Goal: Task Accomplishment & Management: Use online tool/utility

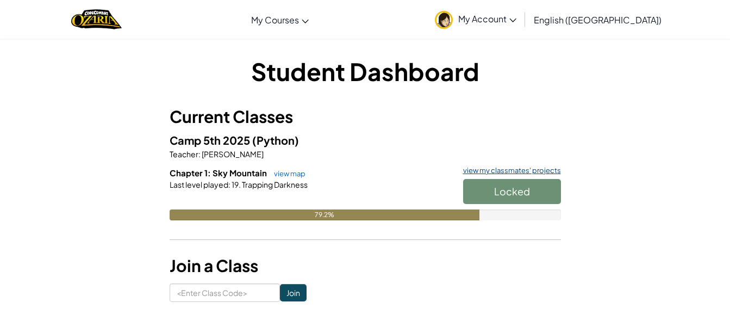
click at [542, 171] on link "view my classmates' projects" at bounding box center [509, 170] width 103 height 7
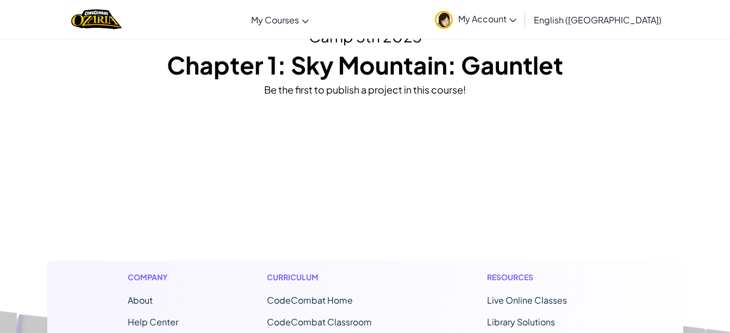
scroll to position [54, 0]
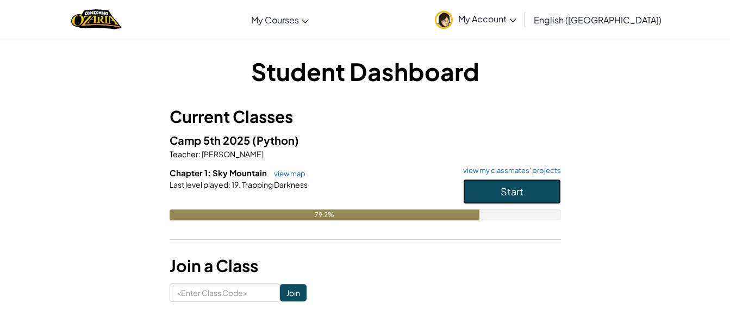
click at [521, 192] on span "Start" at bounding box center [512, 191] width 23 height 13
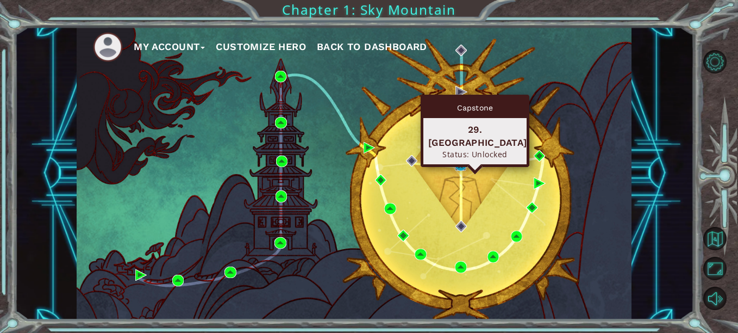
click at [463, 163] on img at bounding box center [460, 164] width 11 height 11
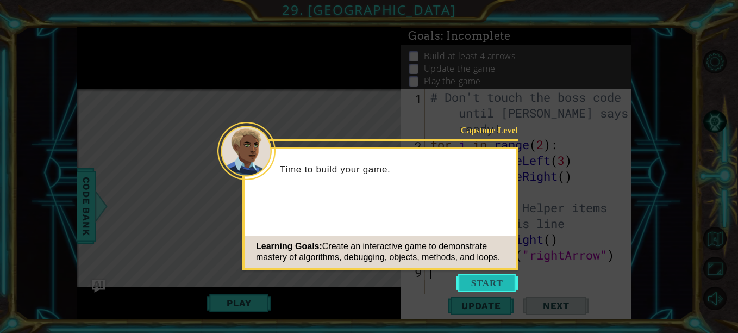
click at [490, 291] on button "Start" at bounding box center [487, 282] width 62 height 17
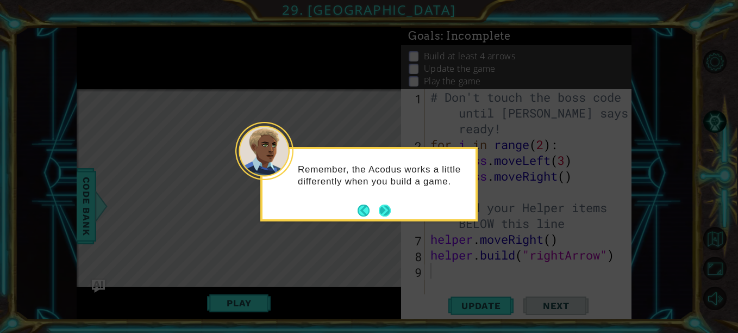
click at [383, 210] on button "Next" at bounding box center [384, 210] width 13 height 13
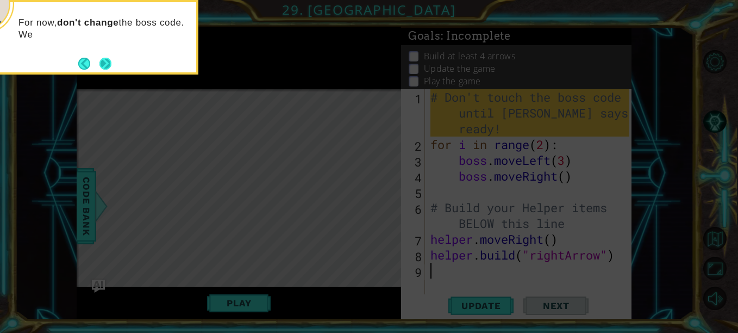
click at [107, 68] on button "Next" at bounding box center [105, 64] width 14 height 14
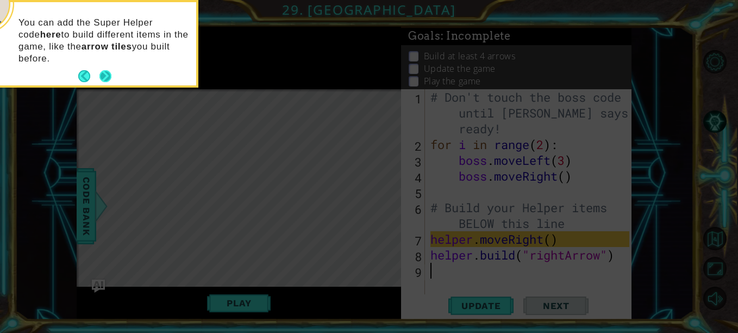
click at [108, 75] on button "Next" at bounding box center [106, 76] width 12 height 12
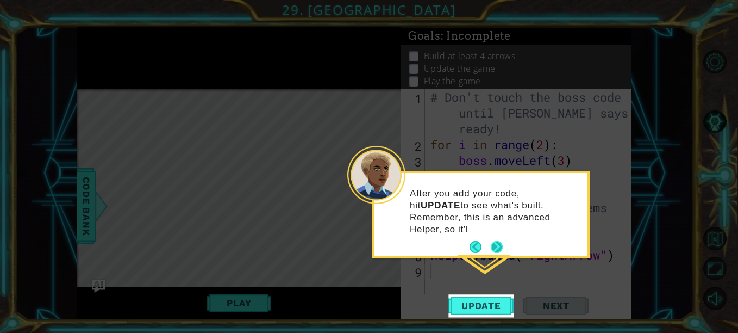
click at [502, 241] on button "Next" at bounding box center [496, 247] width 13 height 13
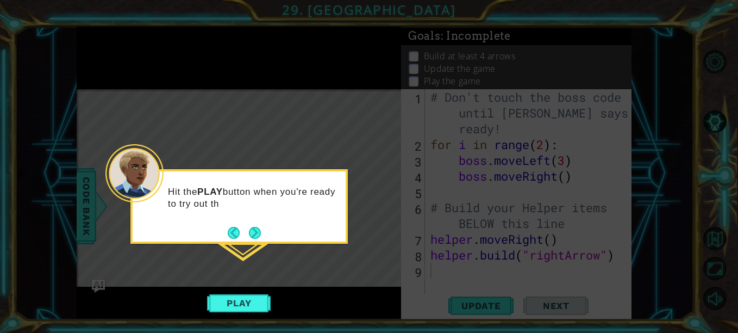
click at [260, 244] on icon at bounding box center [369, 166] width 738 height 333
click at [258, 234] on button "Next" at bounding box center [255, 233] width 15 height 15
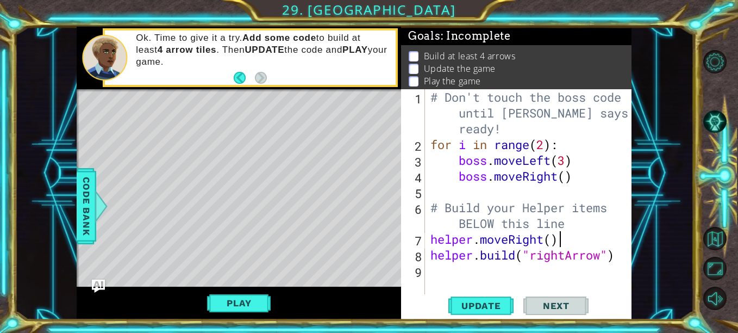
click at [571, 239] on div "# Don't touch the boss code until [PERSON_NAME] says you're ready! for i in ran…" at bounding box center [531, 223] width 207 height 268
click at [459, 227] on div "# Don't touch the boss code until [PERSON_NAME] says you're ready! for i in ran…" at bounding box center [531, 223] width 207 height 268
click at [434, 238] on div "# Don't touch the boss code until [PERSON_NAME] says you're ready! for i in ran…" at bounding box center [531, 223] width 207 height 268
type textarea "helper.moveRight()"
click at [501, 269] on div "# Don't touch the boss code until [PERSON_NAME] says you're ready! for i in ran…" at bounding box center [531, 223] width 207 height 268
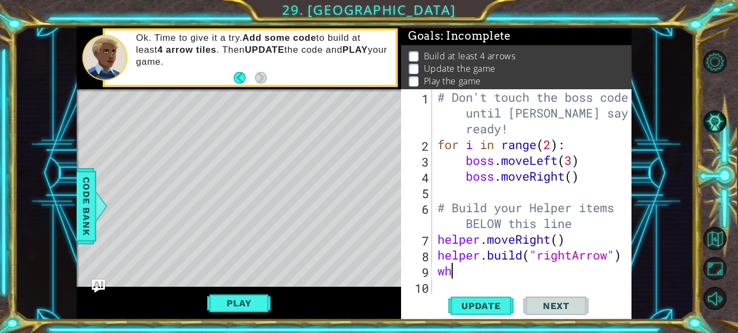
type textarea "w"
type textarea "j"
type textarea "h"
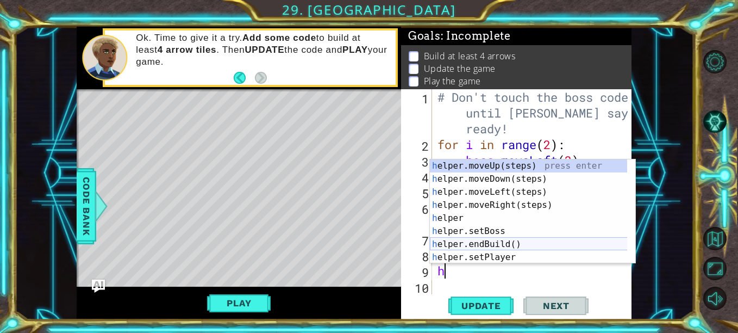
click at [542, 244] on div "h elper.moveUp(steps) press enter h elper.moveDown(steps) press enter h elper.m…" at bounding box center [533, 224] width 206 height 131
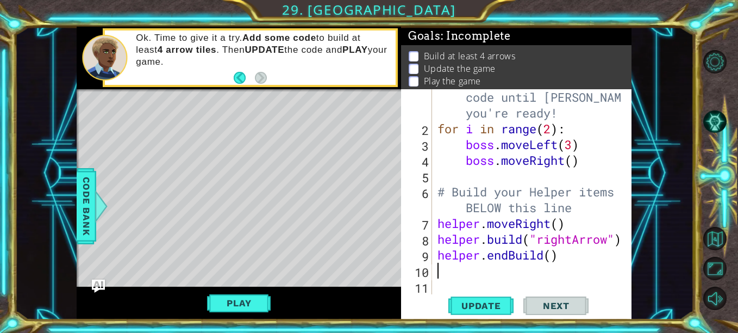
scroll to position [16, 0]
click at [552, 263] on div "# Don't touch the boss code until [PERSON_NAME] says you're ready! for i in ran…" at bounding box center [531, 207] width 191 height 268
click at [553, 260] on div "# Don't touch the boss code until [PERSON_NAME] says you're ready! for i in ran…" at bounding box center [531, 207] width 191 height 268
click at [554, 259] on div "# Don't touch the boss code until [PERSON_NAME] says you're ready! for i in ran…" at bounding box center [531, 207] width 191 height 268
click at [510, 256] on div "# Don't touch the boss code until [PERSON_NAME] says you're ready! for i in ran…" at bounding box center [531, 207] width 191 height 268
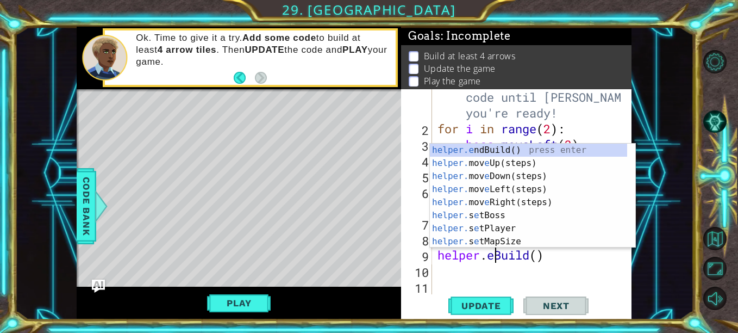
type textarea "[DOMAIN_NAME]()"
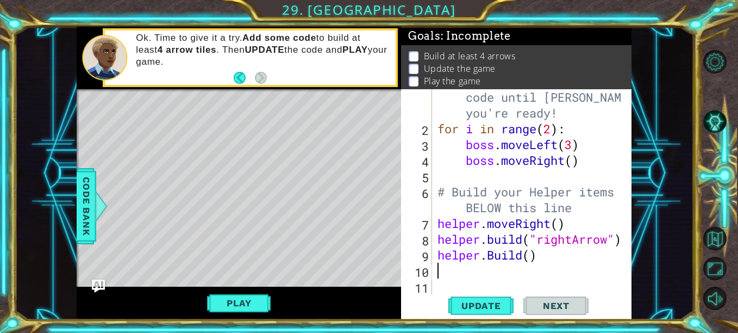
click at [532, 264] on div "# Don't touch the boss code until [PERSON_NAME] says you're ready! for i in ran…" at bounding box center [531, 207] width 191 height 268
click at [533, 259] on div "# Don't touch the boss code until [PERSON_NAME] says you're ready! for i in ran…" at bounding box center [531, 207] width 191 height 268
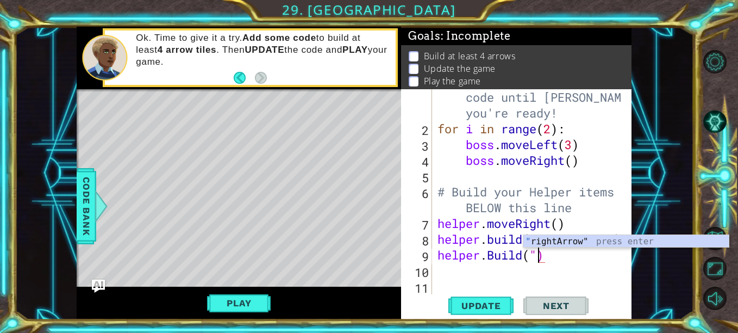
click at [624, 244] on div "" rightArrow" press enter" at bounding box center [627, 254] width 206 height 39
type textarea "[DOMAIN_NAME]("rightArrow")"
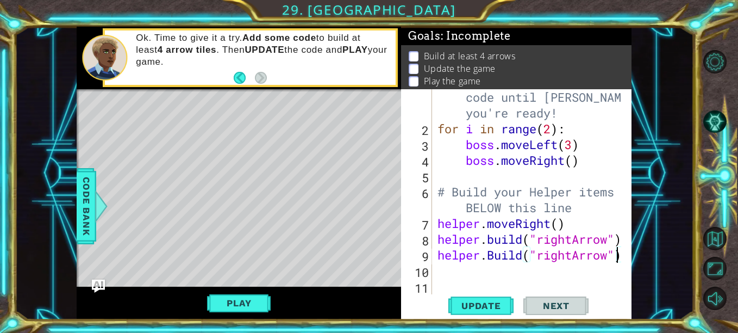
click at [574, 270] on div "# Don't touch the boss code until [PERSON_NAME] says you're ready! for i in ran…" at bounding box center [531, 207] width 191 height 268
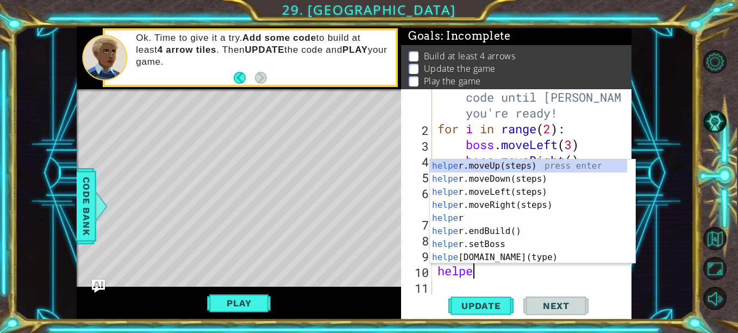
scroll to position [0, 2]
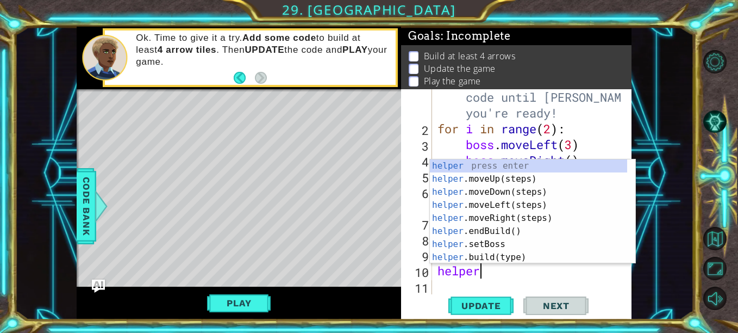
click at [518, 261] on div "helper press enter helper .moveUp(steps) press enter helper .moveDown(steps) pr…" at bounding box center [528, 224] width 197 height 131
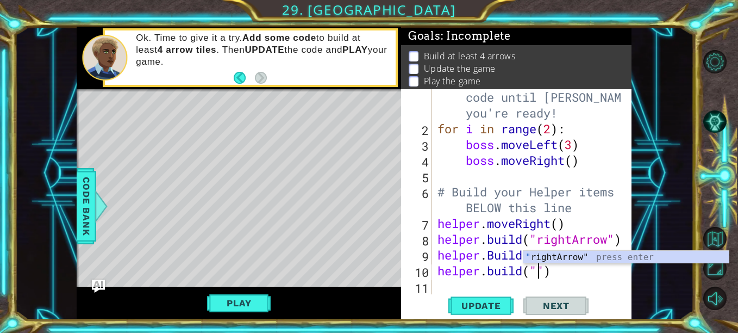
click at [607, 259] on div "" rightArrow" press enter" at bounding box center [627, 270] width 206 height 39
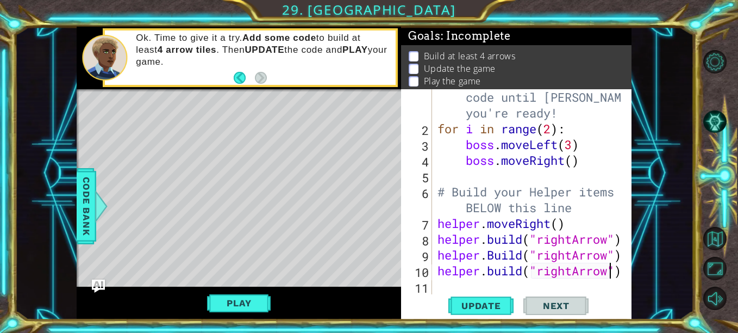
type textarea "[DOMAIN_NAME]("rightArrow")"
click at [564, 282] on div "# Don't touch the boss code until [PERSON_NAME] says you're ready! for i in ran…" at bounding box center [531, 207] width 191 height 268
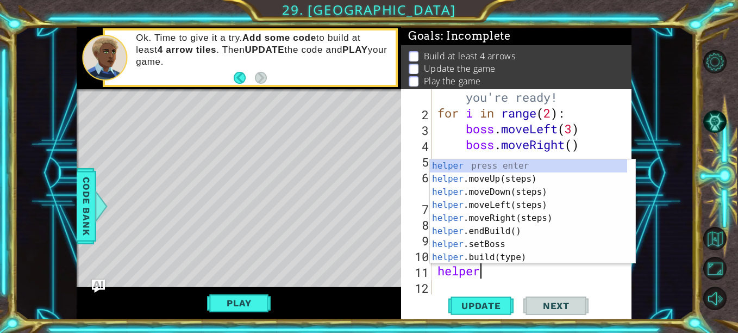
click at [536, 256] on div "helper press enter helper .moveUp(steps) press enter helper .moveDown(steps) pr…" at bounding box center [528, 224] width 197 height 131
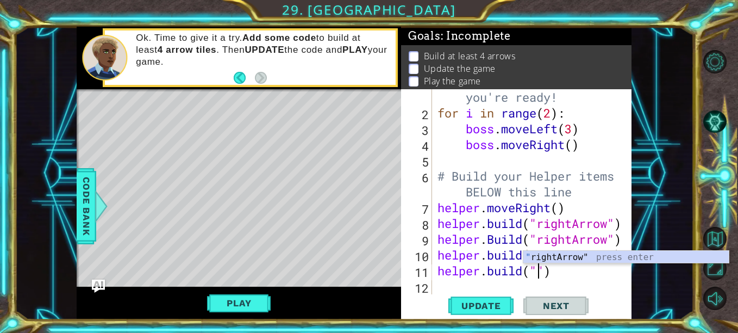
click at [609, 258] on div "" rightArrow" press enter" at bounding box center [627, 270] width 206 height 39
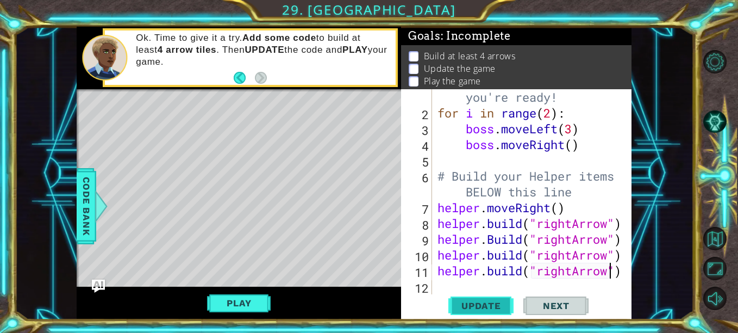
click at [508, 305] on span "Update" at bounding box center [481, 305] width 61 height 11
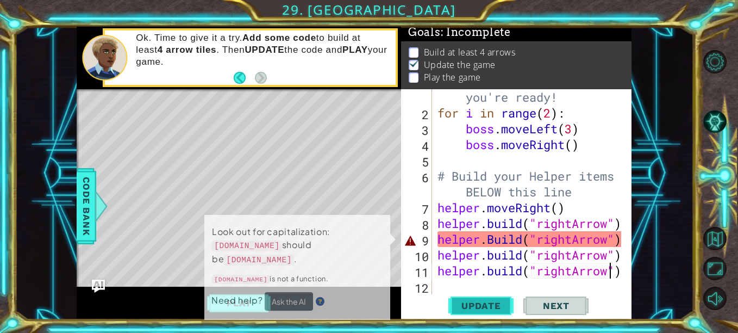
scroll to position [9, 0]
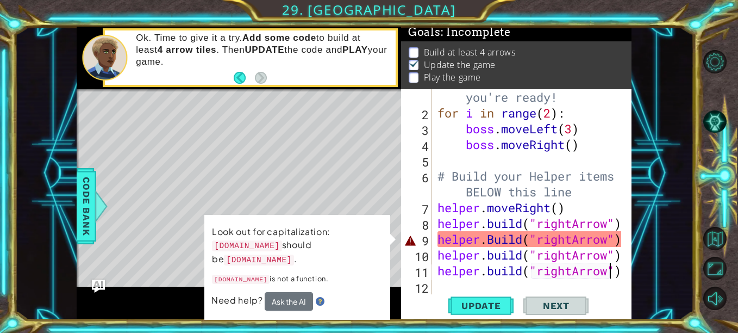
click at [496, 239] on div "# Don't touch the boss code until [PERSON_NAME] says you're ready! for i in ran…" at bounding box center [531, 192] width 191 height 268
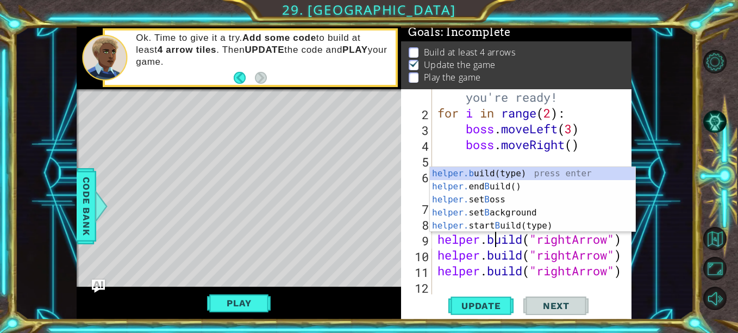
scroll to position [0, 3]
type textarea "[DOMAIN_NAME]("rightArrow")"
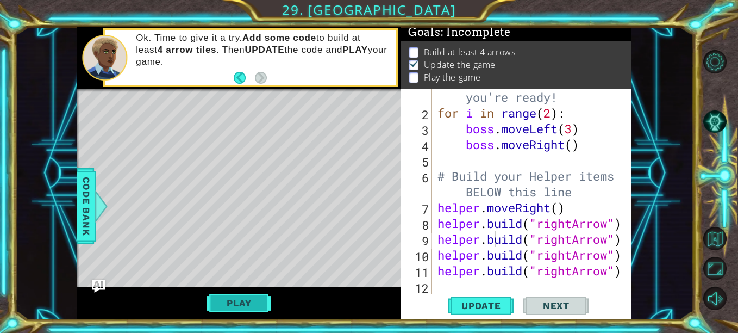
click at [253, 300] on button "Play" at bounding box center [239, 303] width 64 height 21
click at [569, 310] on span "Next" at bounding box center [556, 307] width 48 height 11
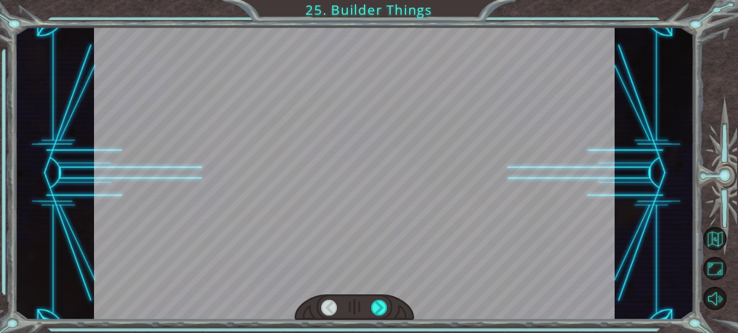
click at [569, 310] on div at bounding box center [354, 173] width 521 height 293
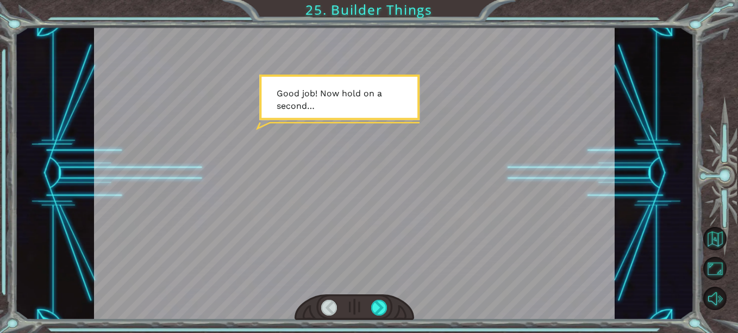
click at [390, 225] on div at bounding box center [354, 173] width 521 height 293
click at [334, 80] on div at bounding box center [354, 173] width 521 height 293
click at [374, 305] on div at bounding box center [379, 308] width 16 height 16
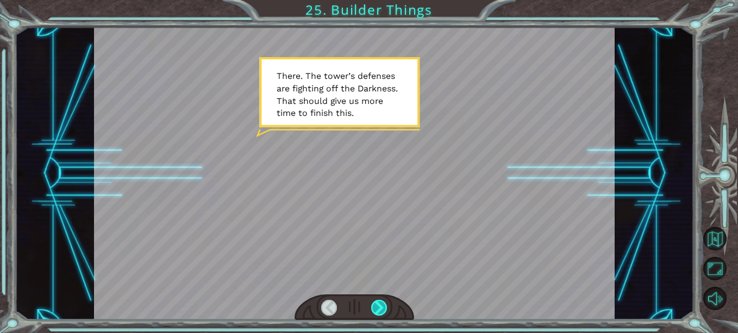
click at [377, 304] on div at bounding box center [379, 308] width 16 height 16
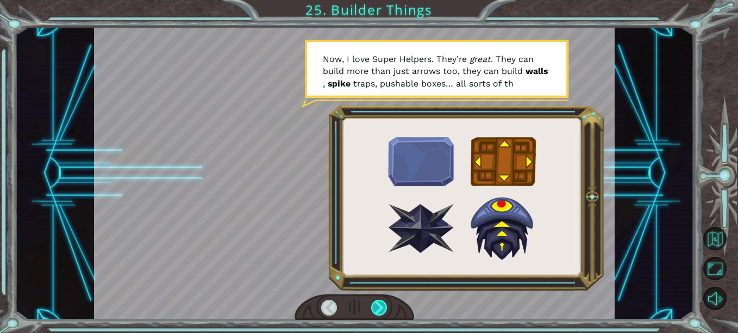
click at [377, 304] on div at bounding box center [379, 308] width 16 height 16
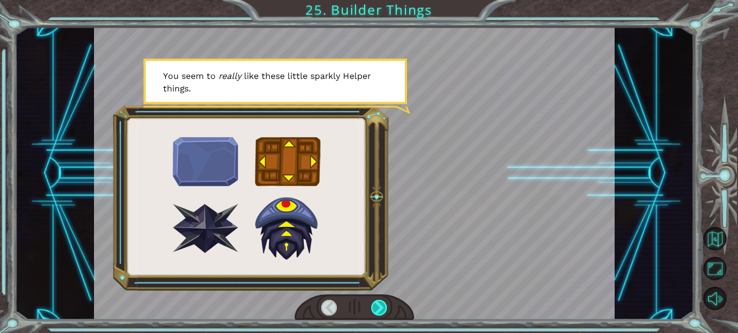
click at [377, 304] on div at bounding box center [379, 308] width 16 height 16
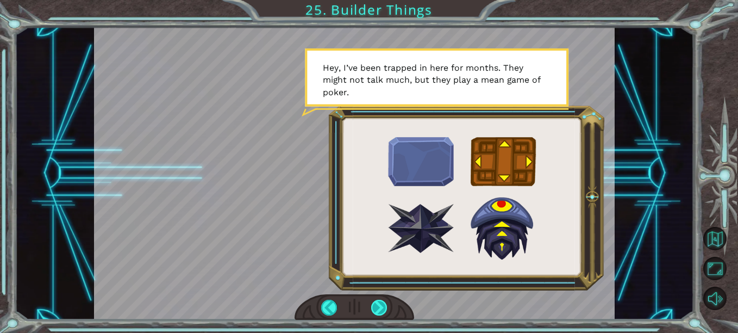
click at [377, 304] on div at bounding box center [379, 308] width 16 height 16
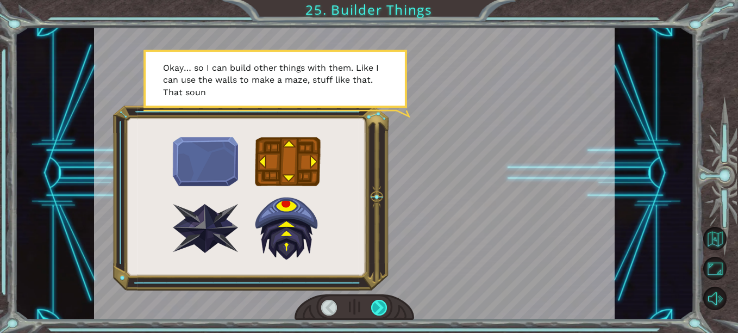
click at [377, 304] on div at bounding box center [379, 308] width 16 height 16
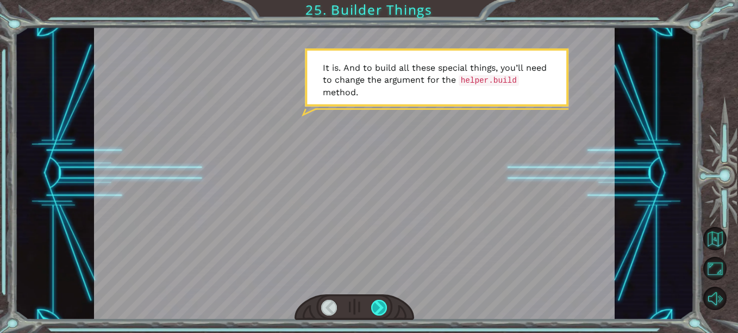
click at [377, 304] on div at bounding box center [379, 308] width 16 height 16
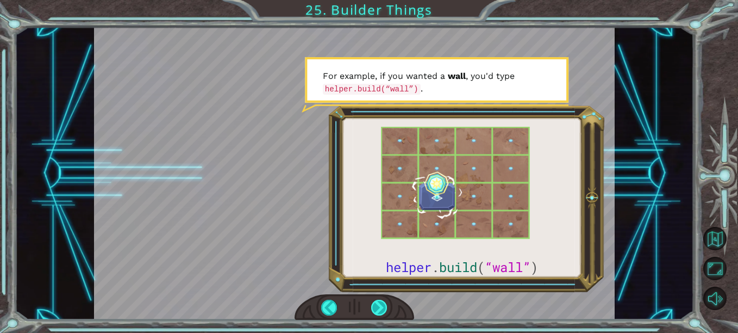
click at [377, 304] on div at bounding box center [379, 308] width 16 height 16
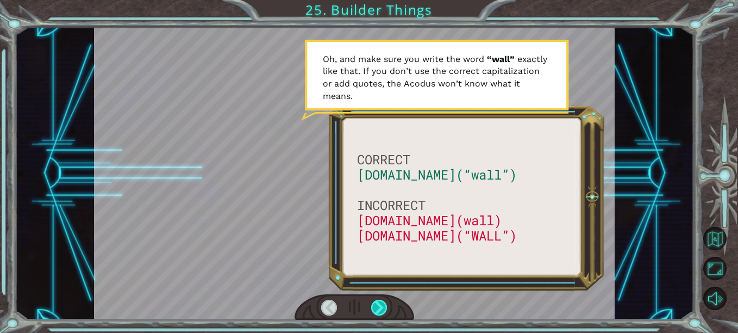
click at [377, 304] on div at bounding box center [379, 308] width 16 height 16
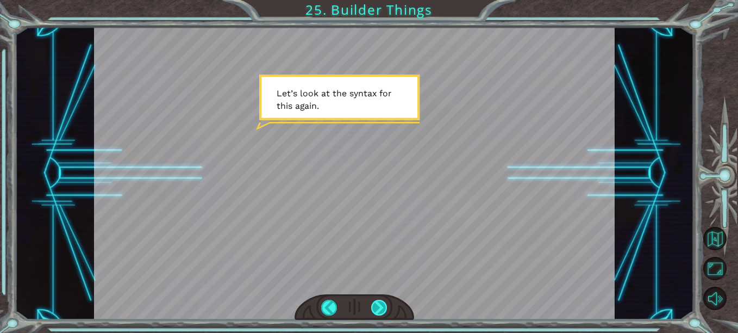
click at [377, 304] on div at bounding box center [379, 308] width 16 height 16
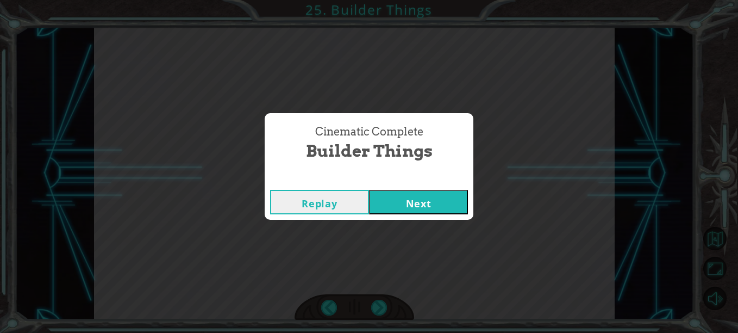
click at [412, 202] on button "Next" at bounding box center [418, 202] width 99 height 24
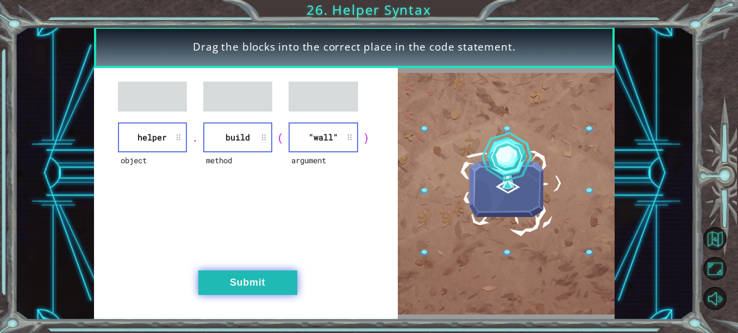
click at [284, 279] on button "Submit" at bounding box center [247, 282] width 99 height 24
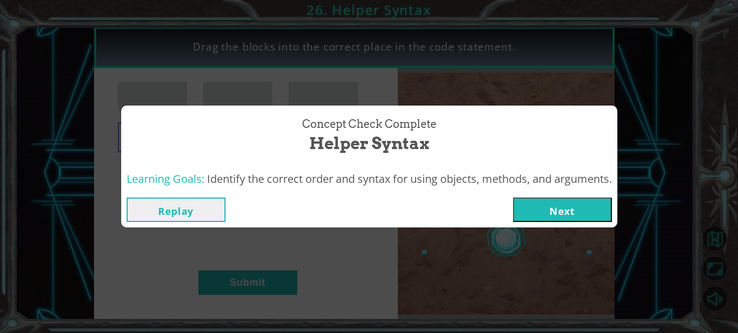
click at [569, 212] on button "Next" at bounding box center [562, 209] width 99 height 24
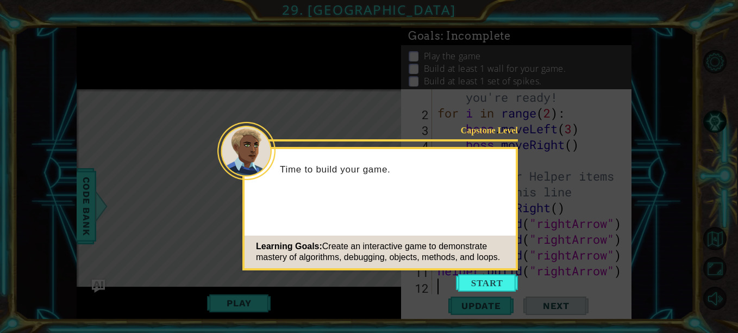
scroll to position [32, 0]
click at [499, 279] on button "Start" at bounding box center [487, 282] width 62 height 17
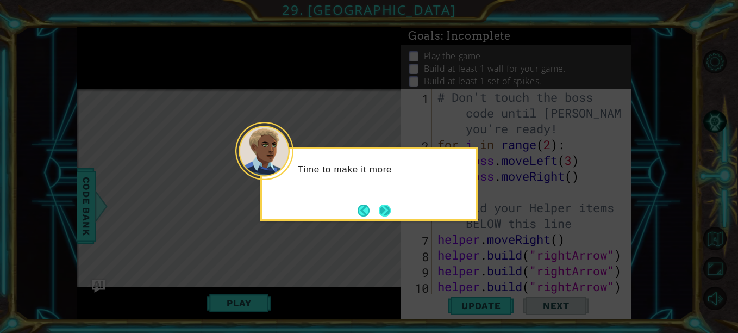
click at [383, 210] on button "Next" at bounding box center [384, 210] width 17 height 17
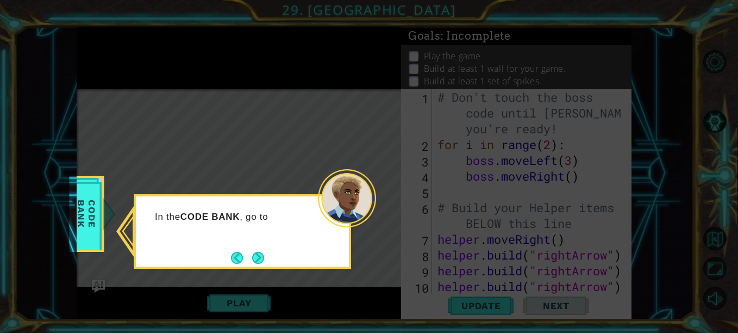
click at [287, 235] on div "In the CODE BANK , go to" at bounding box center [242, 222] width 213 height 43
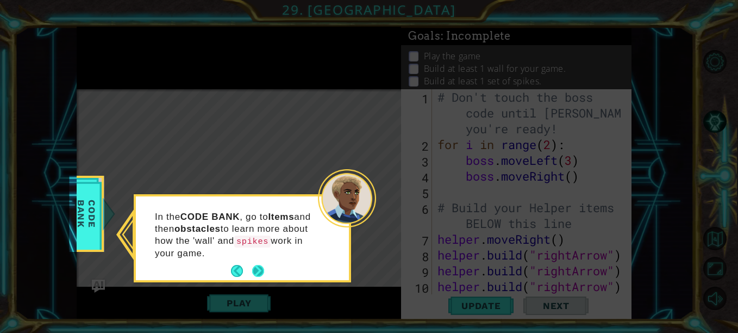
click at [257, 265] on button "Next" at bounding box center [258, 271] width 13 height 13
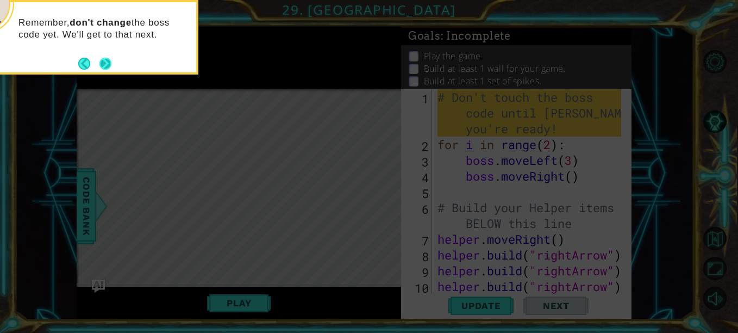
click at [107, 61] on button "Next" at bounding box center [106, 64] width 12 height 12
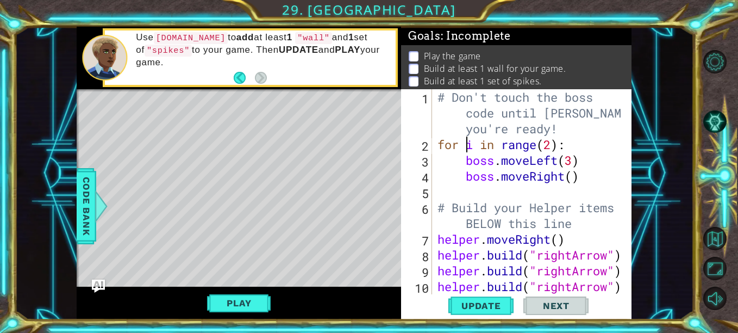
click at [468, 146] on div "# Don't touch the boss code until [PERSON_NAME] says you're ready! for i in ran…" at bounding box center [531, 223] width 191 height 268
type textarea "for i in range(2):"
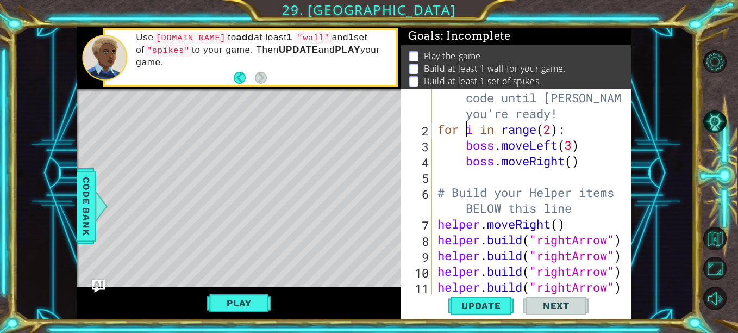
scroll to position [32, 0]
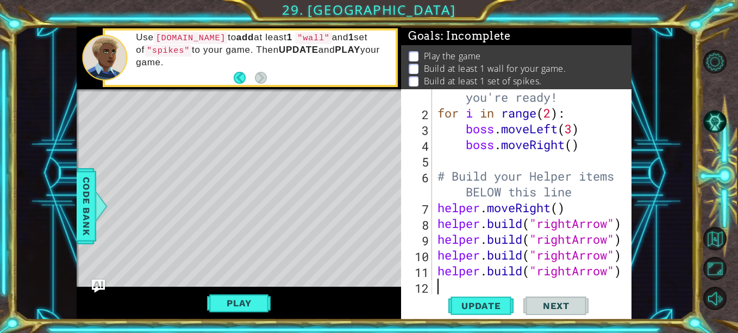
click at [523, 284] on div "# Don't touch the boss code until [PERSON_NAME] says you're ready! for i in ran…" at bounding box center [531, 192] width 191 height 268
click at [513, 234] on div "# Don't touch the boss code until [PERSON_NAME] says you're ready! for i in ran…" at bounding box center [531, 192] width 191 height 268
type textarea "[DOMAIN_NAME]("rightArrow")"
click at [512, 230] on div "# Don't touch the boss code until [PERSON_NAME] says you're ready! for i in ran…" at bounding box center [531, 192] width 191 height 268
click at [489, 287] on div "# Don't touch the boss code until [PERSON_NAME] says you're ready! for i in ran…" at bounding box center [531, 192] width 191 height 268
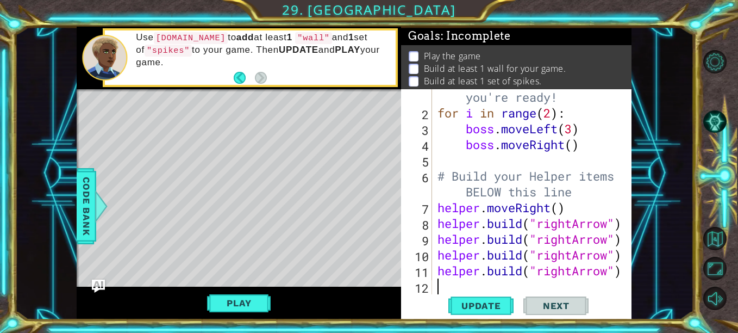
type textarea "g"
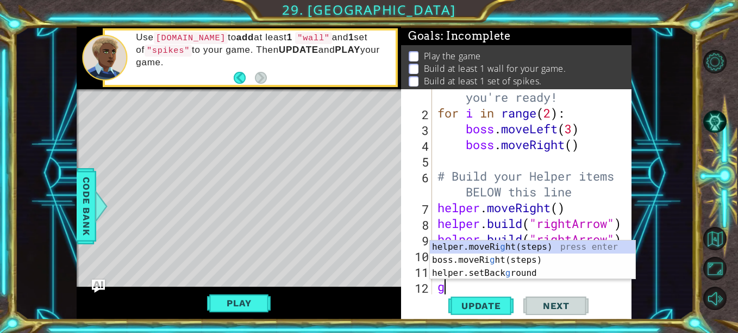
scroll to position [47, 0]
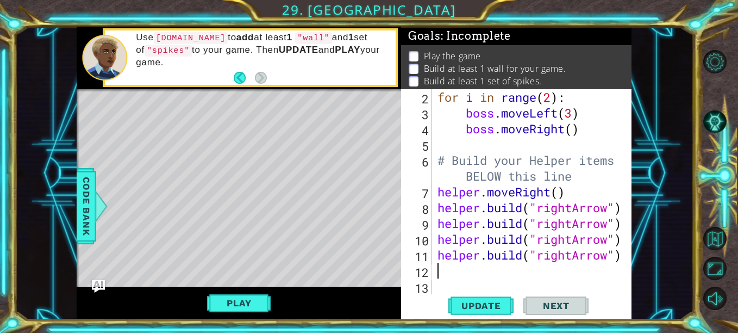
click at [599, 197] on div "for i in range ( 2 ) : boss . moveLeft ( 3 ) boss . moveRight ( ) # Build your …" at bounding box center [531, 207] width 191 height 237
click at [558, 216] on div "for i in range ( 2 ) : boss . moveLeft ( 3 ) boss . moveRight ( ) # Build your …" at bounding box center [531, 207] width 191 height 237
click at [621, 200] on div at bounding box center [624, 168] width 11 height 252
click at [621, 207] on div at bounding box center [624, 168] width 11 height 252
click at [612, 207] on div "for i in range ( 2 ) : boss . moveLeft ( 3 ) boss . moveRight ( ) # Build your …" at bounding box center [531, 207] width 191 height 237
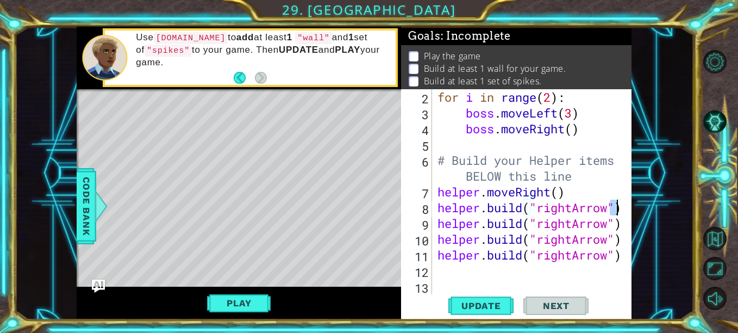
drag, startPoint x: 610, startPoint y: 208, endPoint x: 620, endPoint y: 209, distance: 9.8
click at [620, 209] on div "[DOMAIN_NAME]("rightArrow") 2 3 4 5 6 7 8 9 10 11 12 13 for i in range ( 2 ) : …" at bounding box center [515, 191] width 228 height 205
click at [616, 195] on div "for i in range ( 2 ) : boss . moveLeft ( 3 ) boss . moveRight ( ) # Build your …" at bounding box center [531, 207] width 191 height 237
click at [621, 212] on div at bounding box center [624, 168] width 11 height 252
type textarea "[DOMAIN_NAME]("rightArrow")"
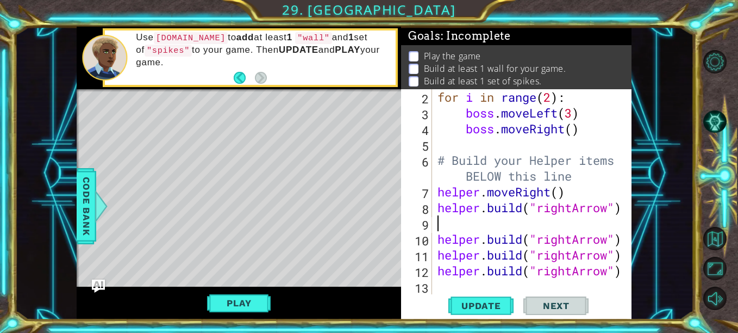
type textarea "h"
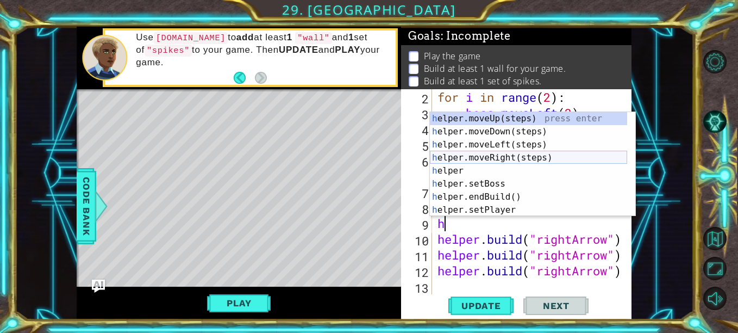
click at [546, 159] on div "h elper.moveUp(steps) press enter h elper.moveDown(steps) press enter h elper.m…" at bounding box center [528, 177] width 197 height 131
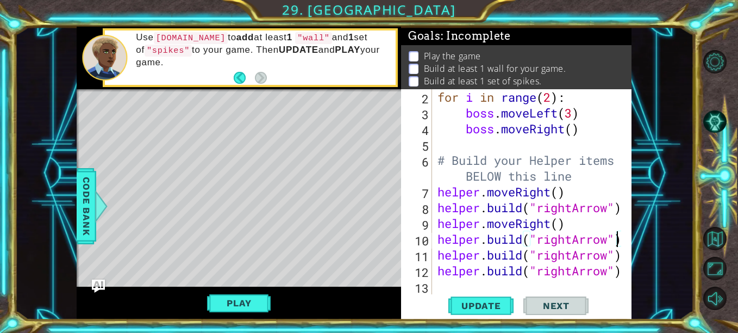
click at [620, 239] on div at bounding box center [624, 176] width 11 height 268
click at [455, 252] on div "for i in range ( 2 ) : boss . moveLeft ( 3 ) boss . moveRight ( ) # Build your …" at bounding box center [531, 207] width 191 height 237
click at [440, 250] on div "for i in range ( 2 ) : boss . moveLeft ( 3 ) boss . moveRight ( ) # Build your …" at bounding box center [531, 207] width 191 height 237
type textarea "[DOMAIN_NAME]("rightArrow")"
click at [434, 246] on div "[DOMAIN_NAME]("rightArrow") 2 3 4 5 6 7 8 9 10 11 12 13 14 for i in range ( 2 )…" at bounding box center [515, 191] width 228 height 205
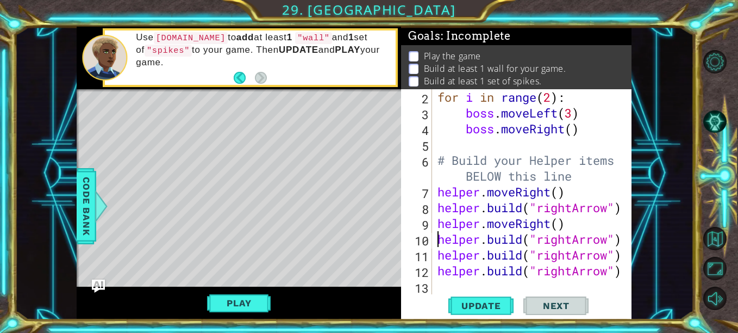
click at [436, 239] on div "for i in range ( 2 ) : boss . moveLeft ( 3 ) boss . moveRight ( ) # Build your …" at bounding box center [531, 207] width 191 height 237
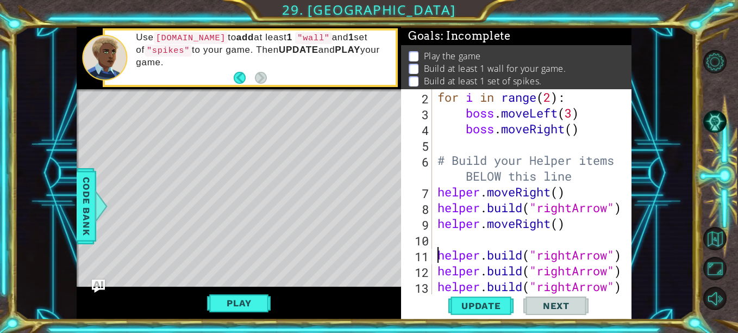
click at [444, 238] on div "for i in range ( 2 ) : boss . moveLeft ( 3 ) boss . moveRight ( ) # Build your …" at bounding box center [531, 207] width 191 height 237
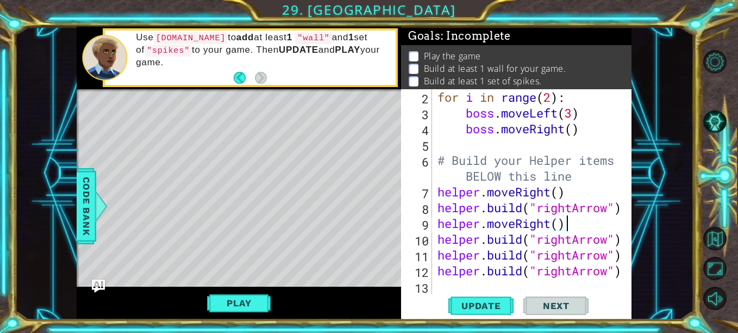
click at [620, 240] on div at bounding box center [624, 176] width 11 height 268
type textarea "[DOMAIN_NAME]("rightArrow")"
click at [620, 240] on div at bounding box center [624, 176] width 11 height 268
click at [621, 237] on div at bounding box center [624, 176] width 11 height 268
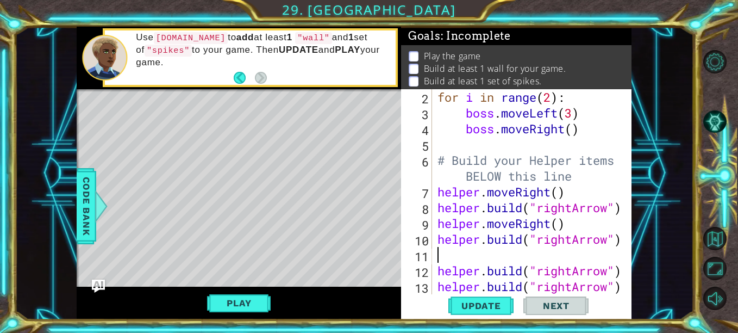
type textarea "H"
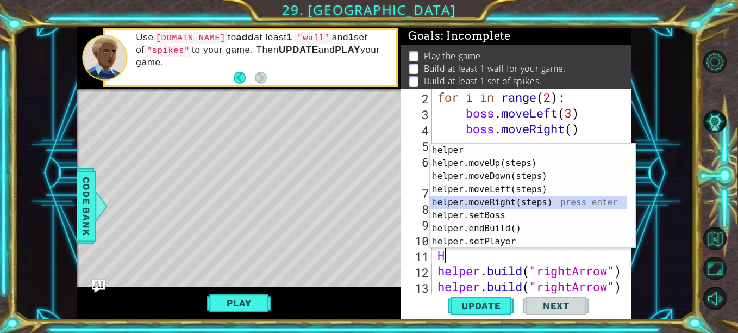
click at [518, 197] on div "h elper press enter h elper.moveUp(steps) press enter h elper.moveDown(steps) p…" at bounding box center [528, 209] width 197 height 131
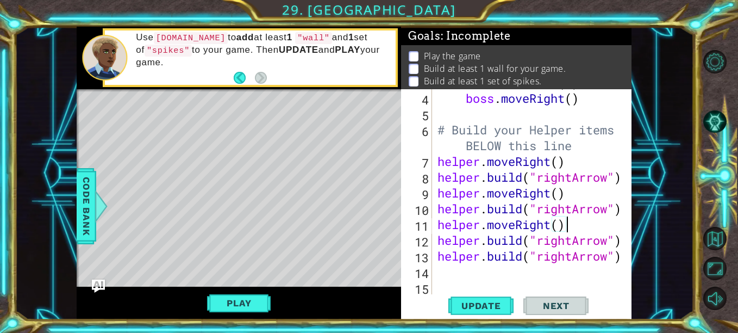
scroll to position [78, 0]
click at [621, 237] on div at bounding box center [624, 153] width 11 height 284
type textarea "[DOMAIN_NAME]("rightArrow")"
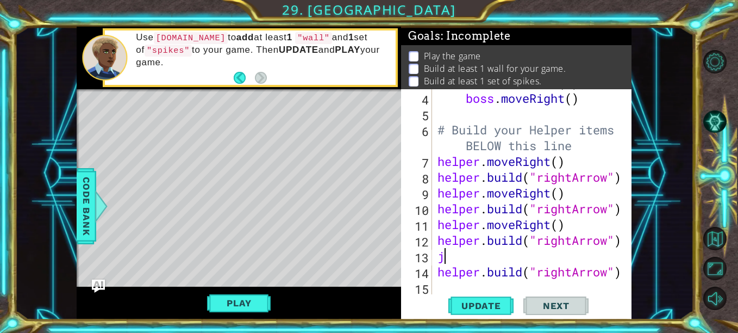
type textarea "j"
type textarea "h"
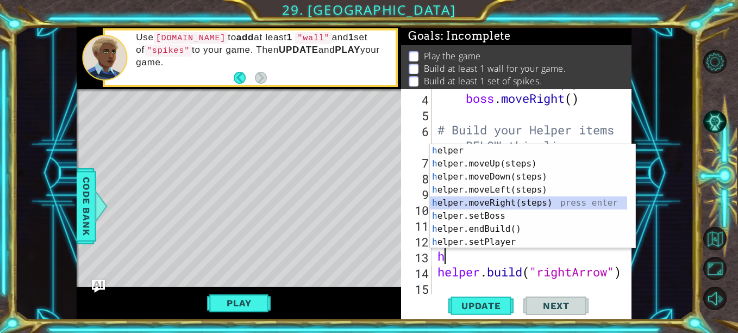
click at [524, 200] on div "h elper press enter h elper.moveUp(steps) press enter h elper.moveDown(steps) p…" at bounding box center [528, 209] width 197 height 131
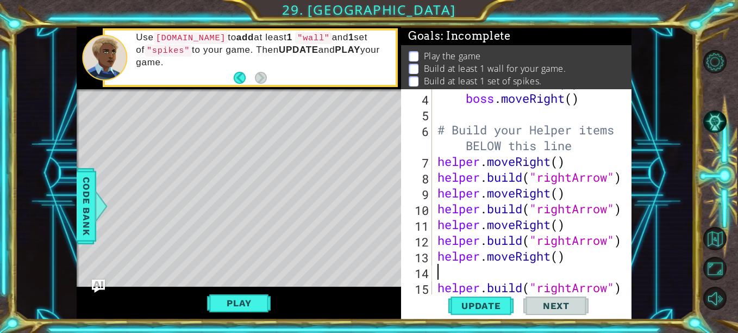
type textarea "helper.moveRight()"
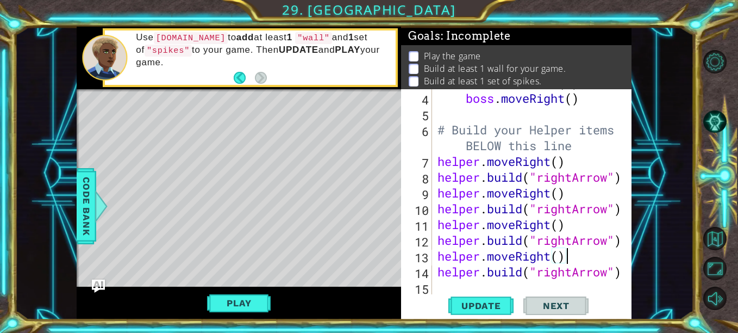
click at [485, 287] on div "boss . moveLeft ( 3 ) boss . moveRight ( ) # Build your Helper items BELOW this…" at bounding box center [531, 192] width 191 height 237
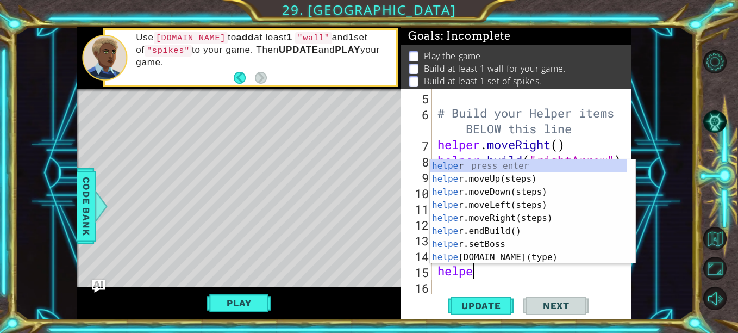
scroll to position [0, 2]
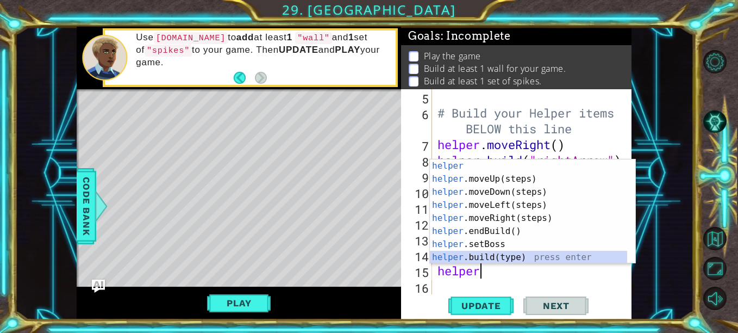
click at [516, 254] on div "helper press enter helper .moveUp(steps) press enter helper .moveDown(steps) pr…" at bounding box center [528, 224] width 197 height 131
type textarea "[DOMAIN_NAME]("wall")"
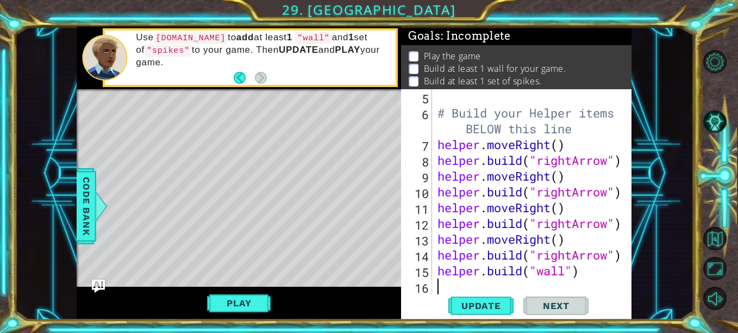
click at [600, 284] on div "# Build your Helper items BELOW this line helper . moveRight ( ) helper . build…" at bounding box center [531, 207] width 191 height 237
type textarea "h"
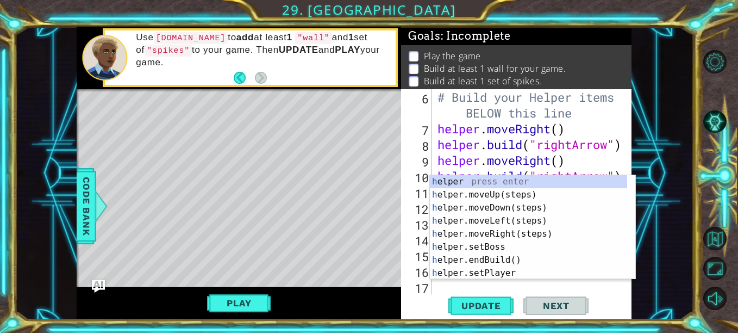
scroll to position [110, 0]
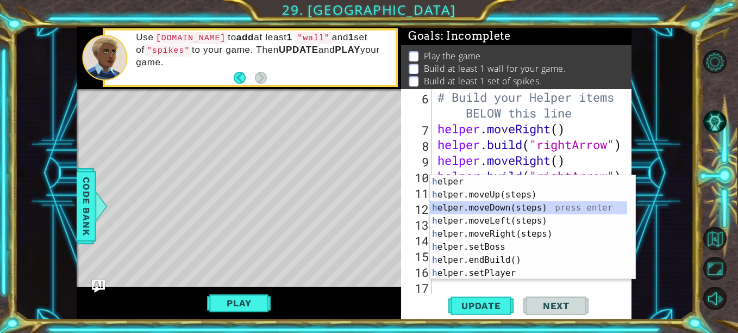
click at [506, 209] on div "h elper press enter h elper.moveUp(steps) press enter h elper.moveDown(steps) p…" at bounding box center [528, 240] width 197 height 131
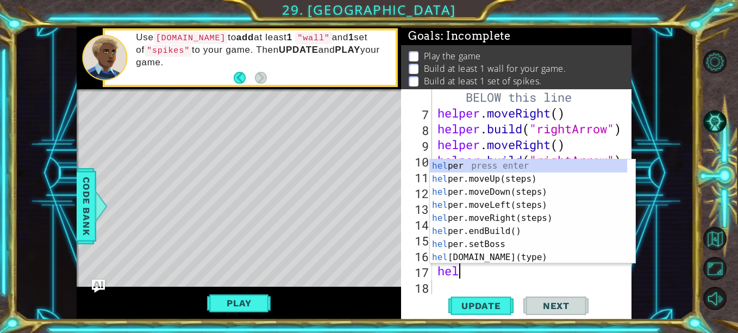
scroll to position [0, 1]
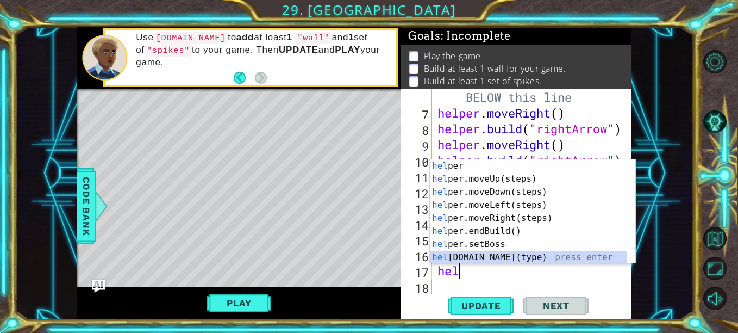
click at [477, 254] on div "hel per press enter hel per.moveUp(steps) press enter hel per.moveDown(steps) p…" at bounding box center [528, 224] width 197 height 131
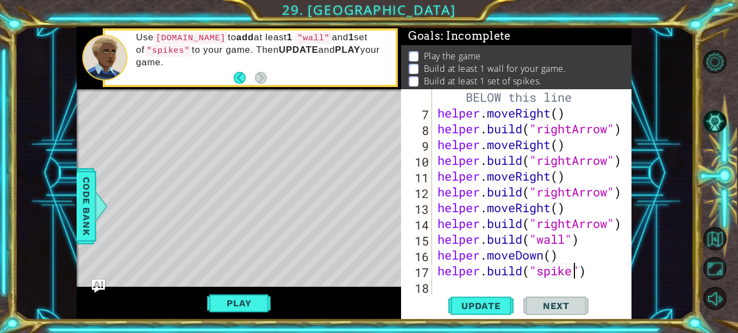
scroll to position [0, 7]
type textarea "[DOMAIN_NAME]("spikes")"
click at [497, 310] on span "Update" at bounding box center [481, 305] width 61 height 11
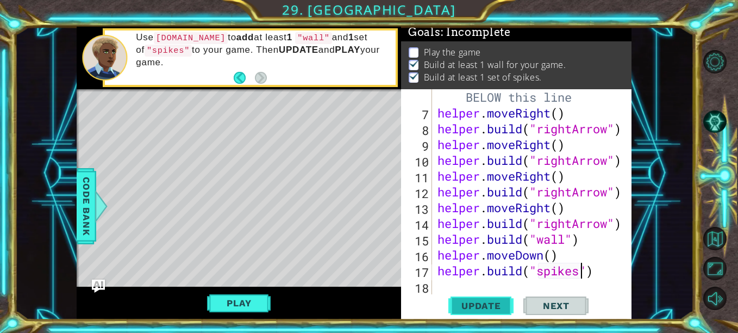
scroll to position [9, 0]
click at [484, 306] on span "Update" at bounding box center [481, 305] width 61 height 11
click at [252, 308] on button "Play" at bounding box center [239, 303] width 64 height 21
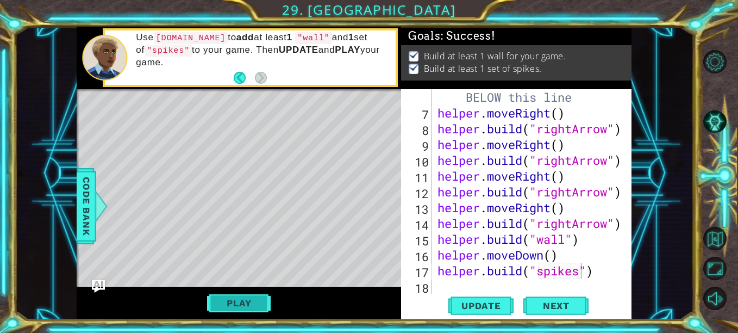
scroll to position [5, 0]
click at [543, 297] on button "Next" at bounding box center [556, 308] width 65 height 23
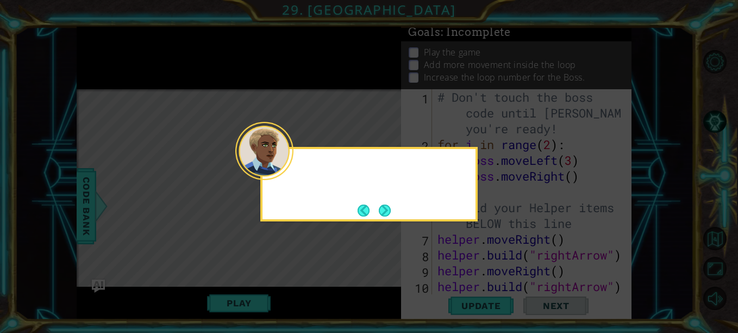
scroll to position [0, 0]
click at [385, 207] on button "Next" at bounding box center [385, 210] width 12 height 12
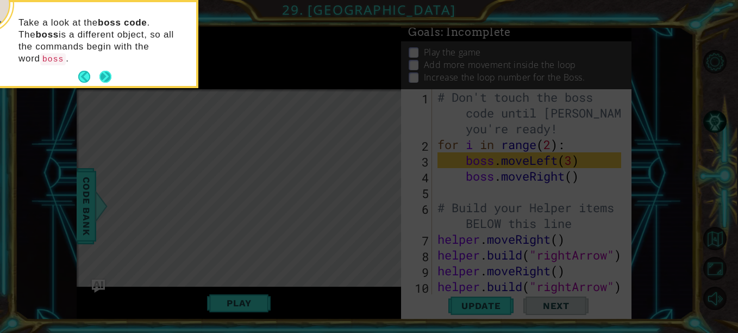
click at [107, 71] on button "Next" at bounding box center [106, 77] width 13 height 13
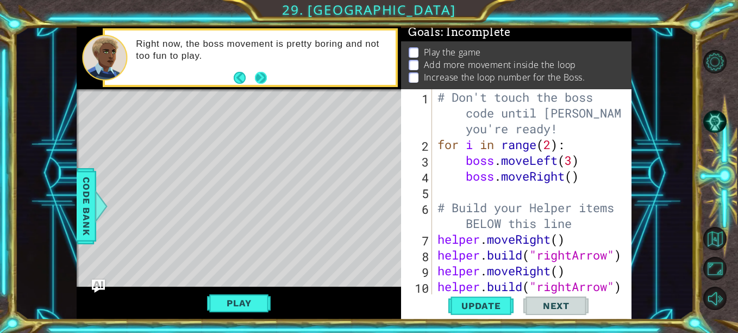
click at [266, 72] on button "Next" at bounding box center [261, 78] width 14 height 14
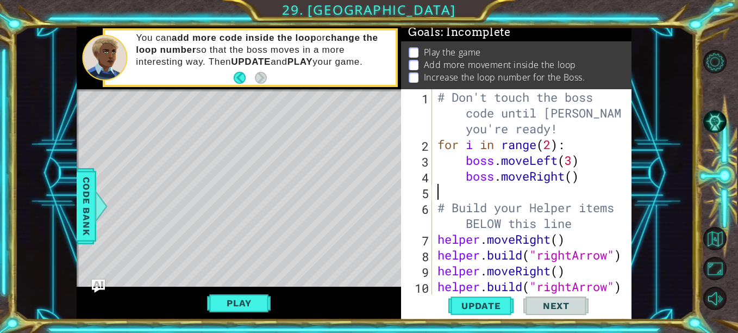
click at [529, 189] on div "# Don't touch the boss code until [PERSON_NAME] says you're ready! for i in ran…" at bounding box center [531, 223] width 191 height 268
click at [572, 177] on div "# Don't touch the boss code until [PERSON_NAME] says you're ready! for i in ran…" at bounding box center [531, 223] width 191 height 268
type textarea "boss.moveRight()"
click at [524, 187] on div "# Don't touch the boss code until [PERSON_NAME] says you're ready! for i in ran…" at bounding box center [531, 223] width 191 height 268
type textarea "b"
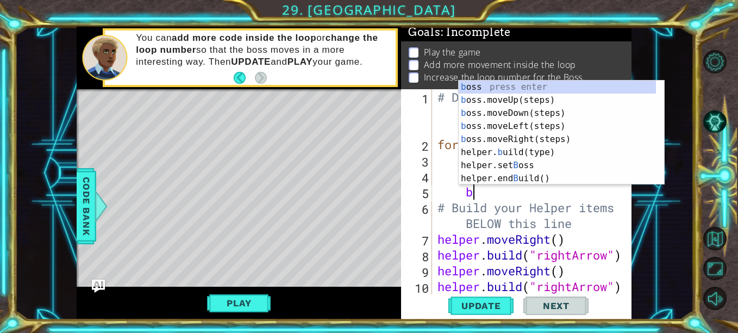
scroll to position [0, 1]
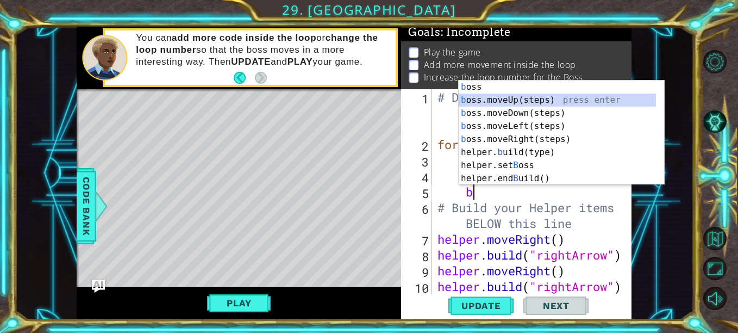
click at [588, 100] on div "b oss press enter b oss.moveUp(steps) press enter b oss.moveDown(steps) press e…" at bounding box center [562, 145] width 206 height 131
type textarea "o"
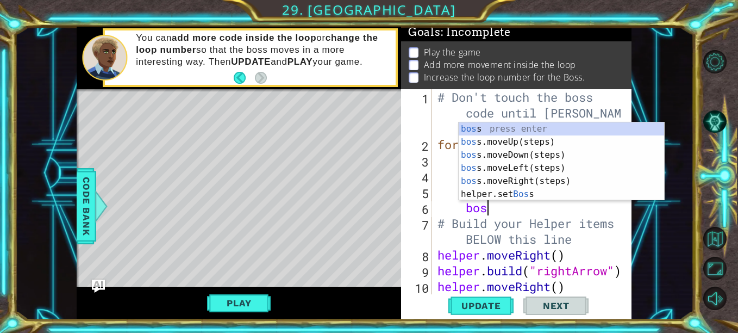
type textarea "boss"
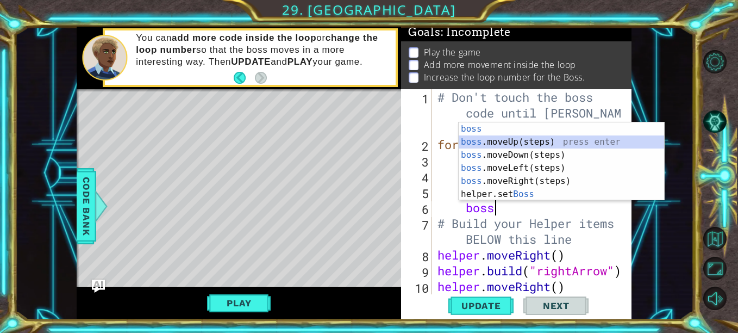
click at [536, 141] on div "boss press enter boss .moveUp(steps) press enter boss .moveDown(steps) press en…" at bounding box center [562, 174] width 206 height 104
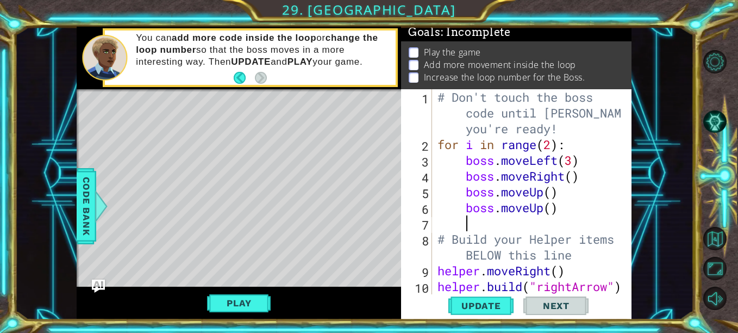
click at [556, 208] on div "# Don't touch the boss code until [PERSON_NAME] says you're ready! for i in ran…" at bounding box center [531, 223] width 191 height 268
click at [563, 212] on div "# Don't touch the boss code until [PERSON_NAME] says you're ready! for i in ran…" at bounding box center [531, 223] width 191 height 268
type textarea "b"
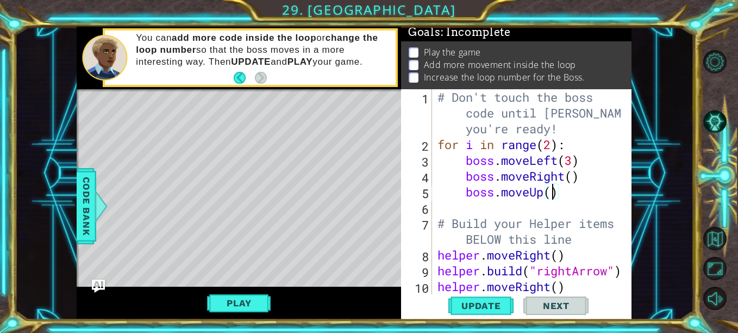
click at [552, 199] on div "# Don't touch the boss code until [PERSON_NAME] says you're ready! for i in ran…" at bounding box center [531, 223] width 191 height 268
type textarea "boss.moveUp(2)"
click at [546, 204] on div "# Don't touch the boss code until [PERSON_NAME] says you're ready! for i in ran…" at bounding box center [531, 223] width 191 height 268
type textarea "h"
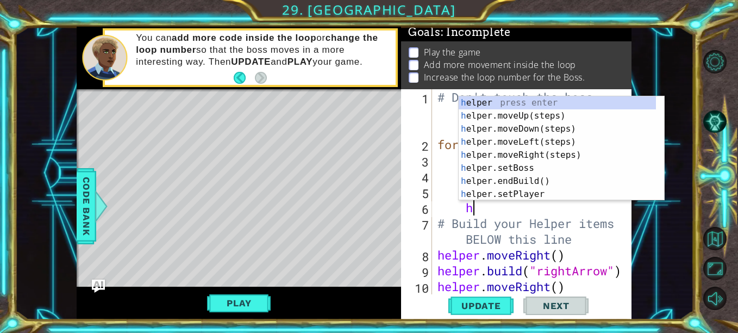
scroll to position [0, 1]
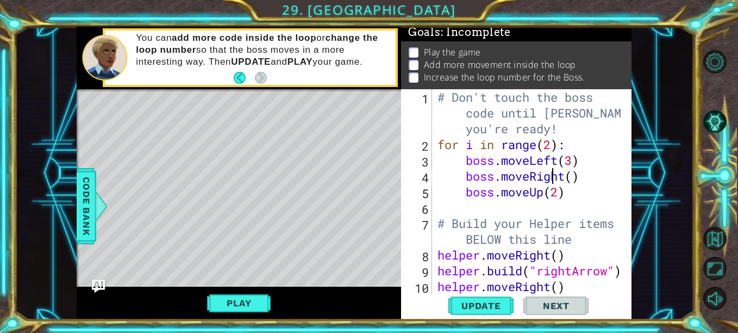
click at [553, 177] on div "# Don't touch the boss code until [PERSON_NAME] says you're ready! for i in ran…" at bounding box center [531, 223] width 191 height 268
type textarea "boss.moveRight()"
click at [539, 205] on div "# Don't touch the boss code until [PERSON_NAME] says you're ready! for i in ran…" at bounding box center [531, 223] width 191 height 268
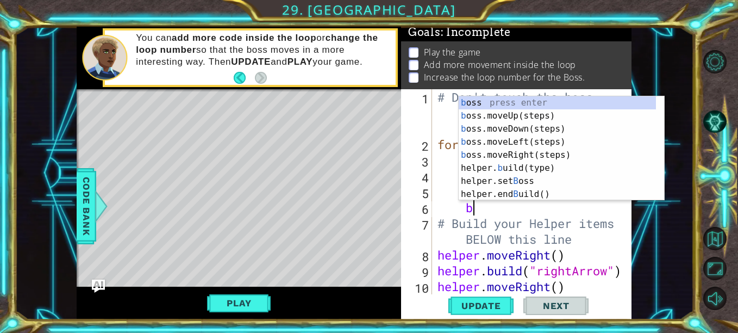
type textarea "bo"
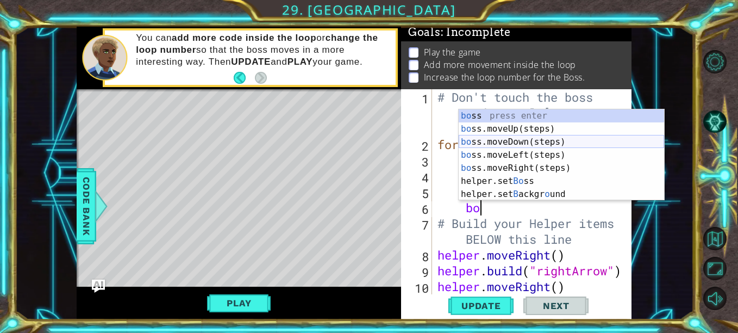
click at [545, 145] on div "bo ss press enter bo ss.moveUp(steps) press enter bo ss.moveDown(steps) press e…" at bounding box center [562, 167] width 206 height 117
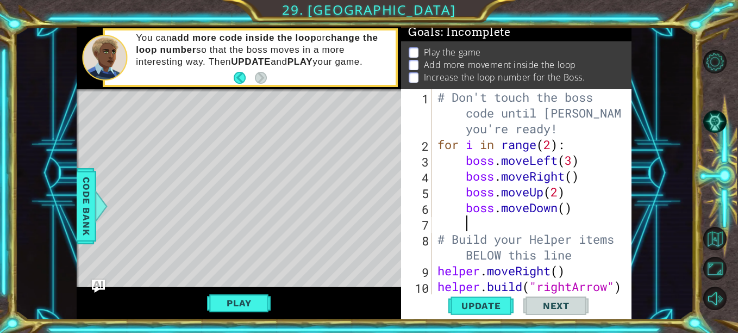
scroll to position [0, 1]
click at [568, 210] on div "# Don't touch the boss code until [PERSON_NAME] says you're ready! for i in ran…" at bounding box center [531, 223] width 191 height 268
click at [502, 303] on span "Update" at bounding box center [481, 305] width 61 height 11
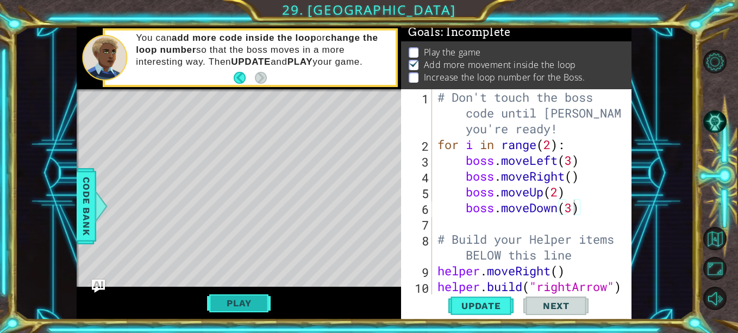
click at [262, 303] on button "Play" at bounding box center [239, 303] width 64 height 21
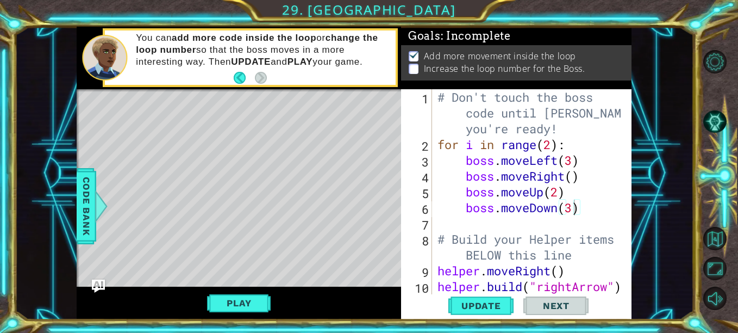
scroll to position [5, 0]
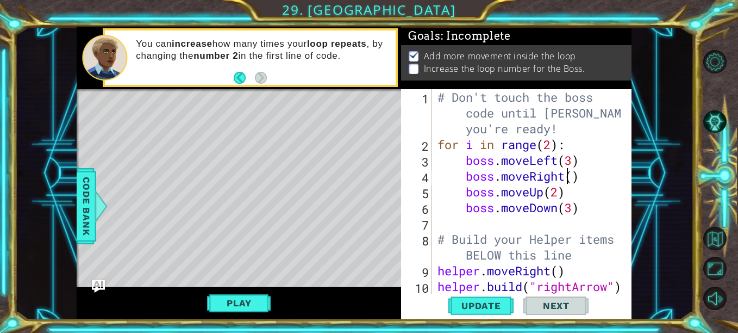
click at [570, 182] on div "# Don't touch the boss code until [PERSON_NAME] says you're ready! for i in ran…" at bounding box center [531, 223] width 191 height 268
click at [576, 181] on div "# Don't touch the boss code until [PERSON_NAME] says you're ready! for i in ran…" at bounding box center [531, 223] width 191 height 268
click at [553, 146] on div "# Don't touch the boss code until [PERSON_NAME] says you're ready! for i in ran…" at bounding box center [531, 223] width 191 height 268
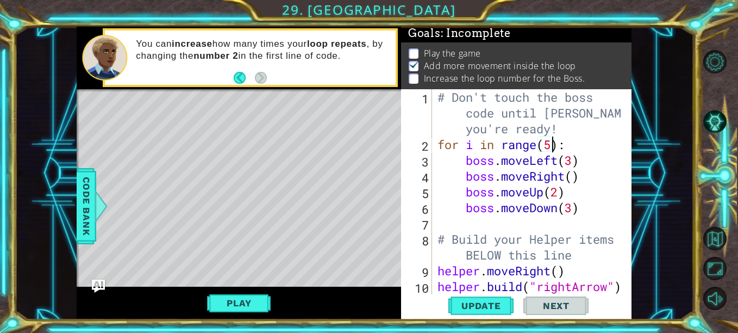
scroll to position [0, 5]
click at [576, 179] on div "# Don't touch the boss code until [PERSON_NAME] says you're ready! for i in ran…" at bounding box center [531, 223] width 191 height 268
type textarea "boss.moveRight()"
click at [482, 305] on span "Update" at bounding box center [481, 305] width 61 height 11
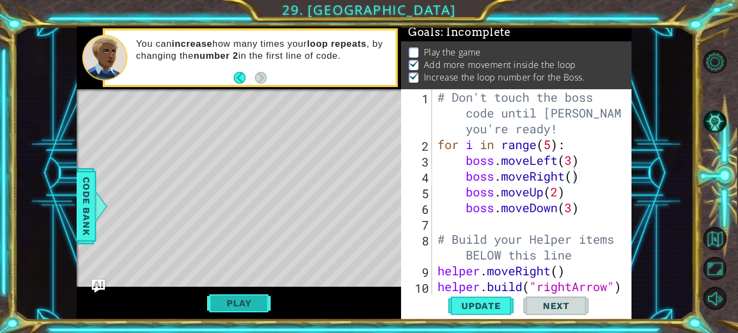
click at [258, 297] on button "Play" at bounding box center [239, 303] width 64 height 21
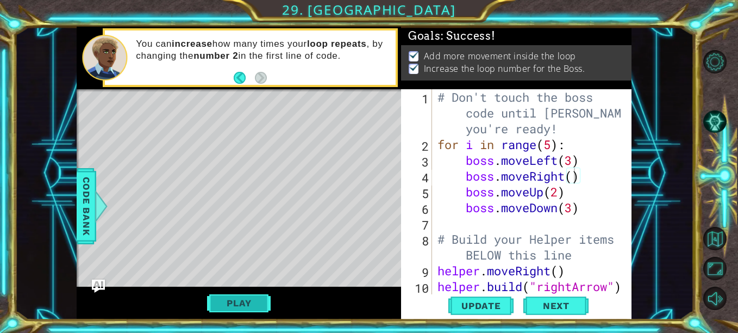
scroll to position [5, 0]
click at [572, 305] on span "Next" at bounding box center [556, 307] width 48 height 11
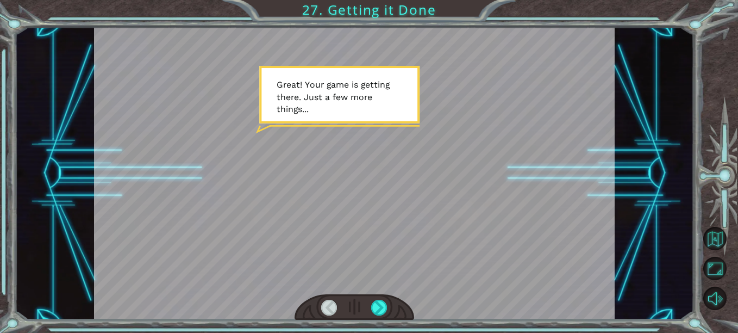
click at [391, 305] on div at bounding box center [355, 307] width 120 height 26
click at [379, 312] on div at bounding box center [379, 308] width 16 height 16
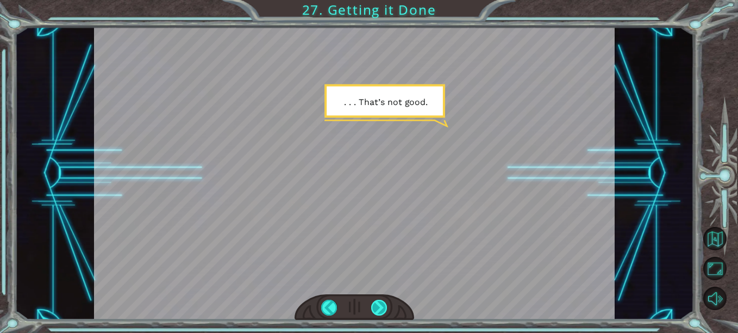
click at [379, 312] on div at bounding box center [379, 308] width 16 height 16
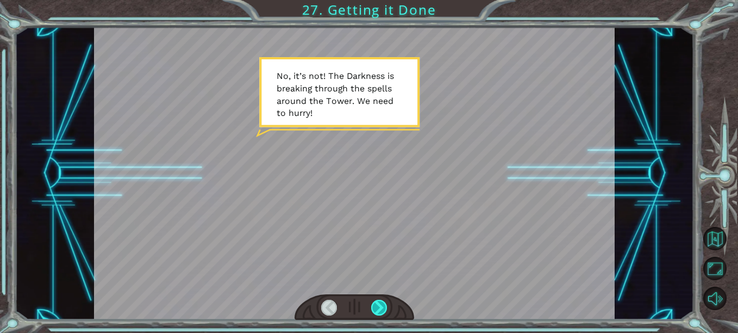
click at [381, 315] on div at bounding box center [379, 308] width 16 height 16
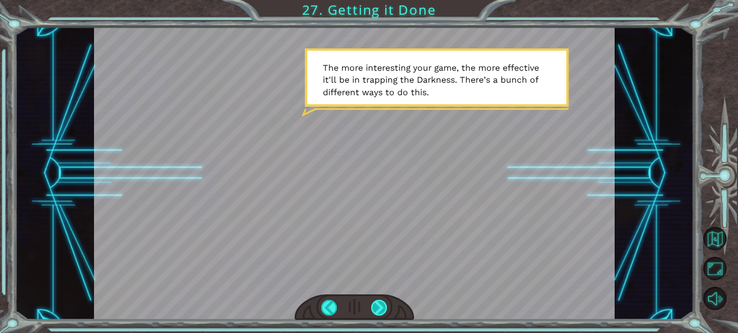
click at [381, 306] on div at bounding box center [379, 308] width 16 height 16
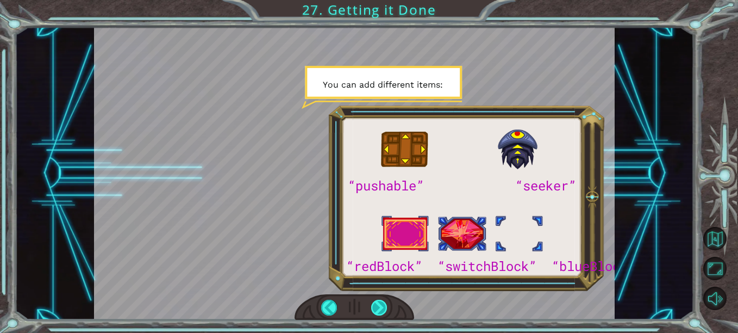
click at [378, 305] on div at bounding box center [379, 308] width 16 height 16
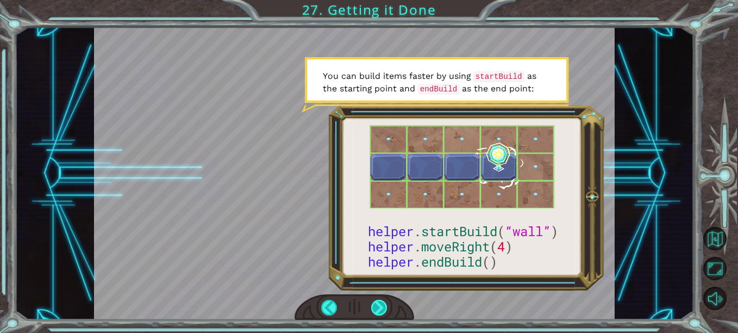
click at [381, 306] on div at bounding box center [379, 308] width 16 height 16
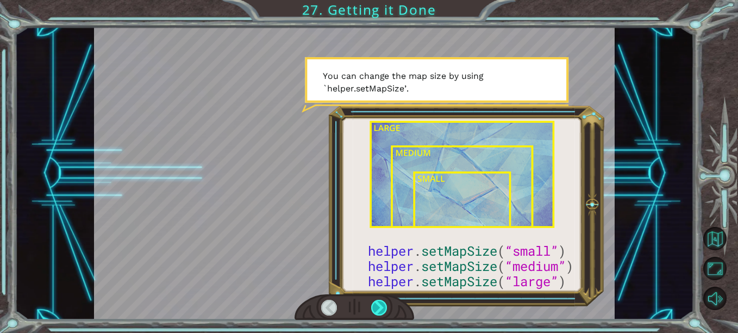
click at [381, 306] on div at bounding box center [379, 308] width 16 height 16
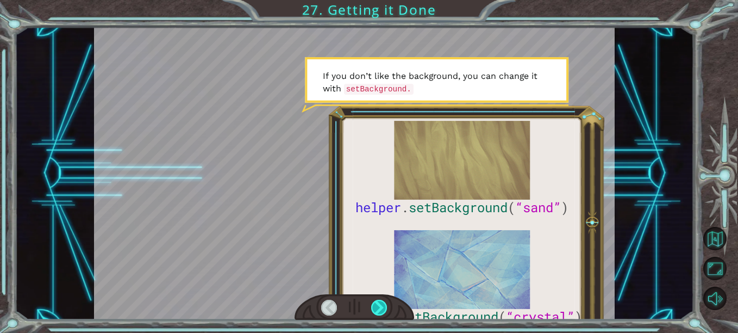
click at [383, 306] on div at bounding box center [379, 308] width 16 height 16
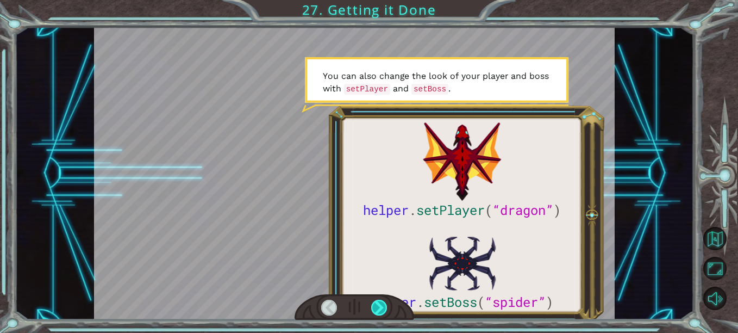
click at [379, 303] on div at bounding box center [379, 308] width 16 height 16
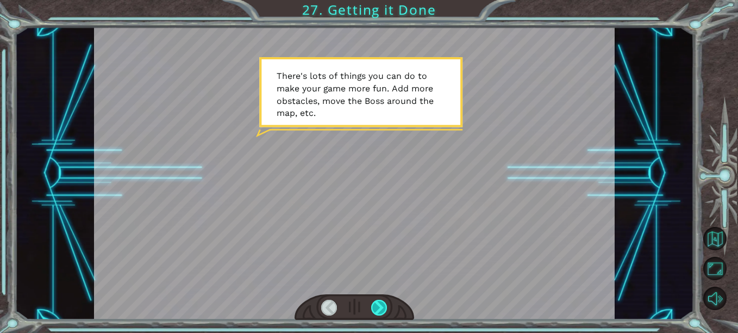
click at [378, 309] on div at bounding box center [379, 308] width 16 height 16
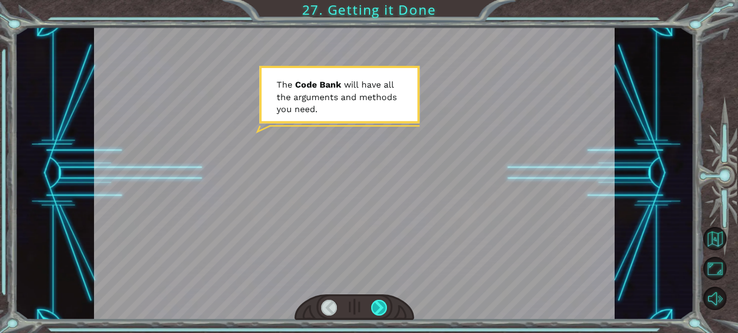
click at [378, 309] on div at bounding box center [379, 308] width 16 height 16
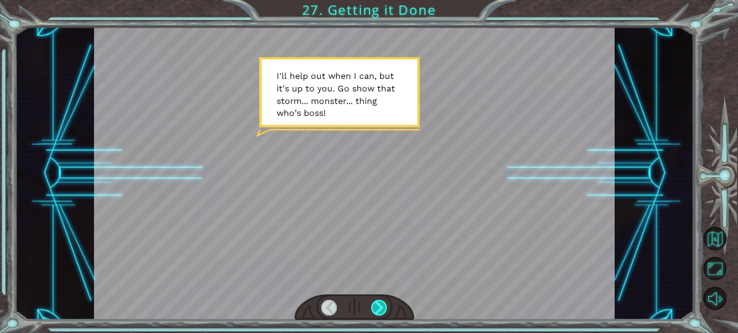
click at [378, 309] on div at bounding box center [379, 308] width 16 height 16
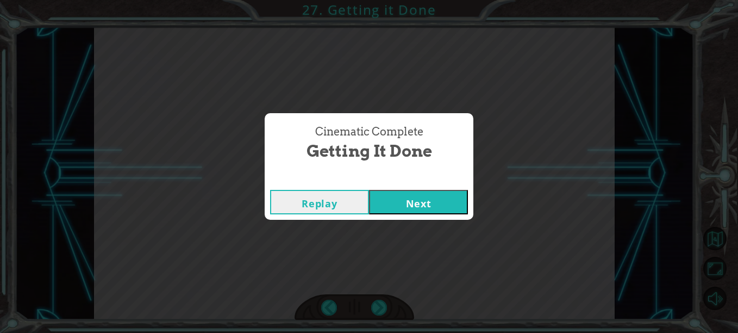
click at [408, 203] on button "Next" at bounding box center [418, 202] width 99 height 24
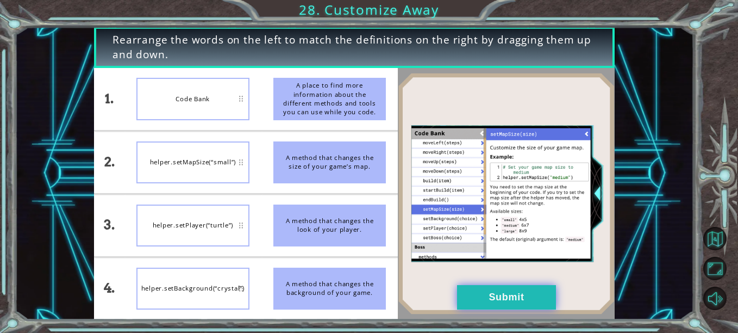
click at [475, 301] on button "Submit" at bounding box center [506, 297] width 99 height 24
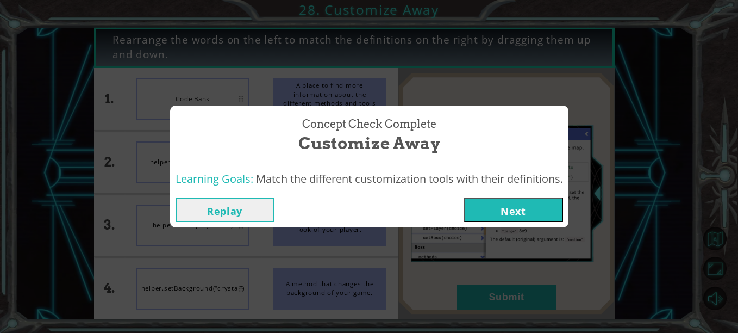
click at [509, 213] on button "Next" at bounding box center [513, 209] width 99 height 24
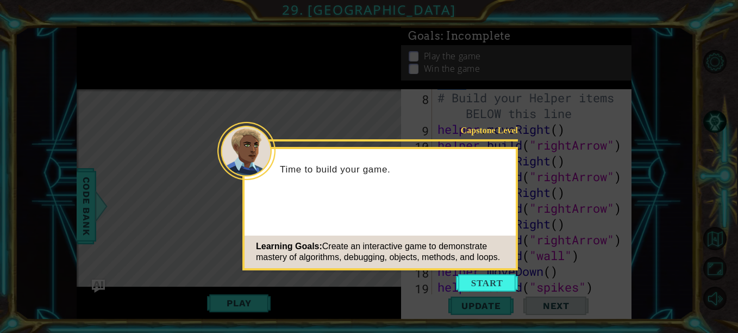
scroll to position [158, 0]
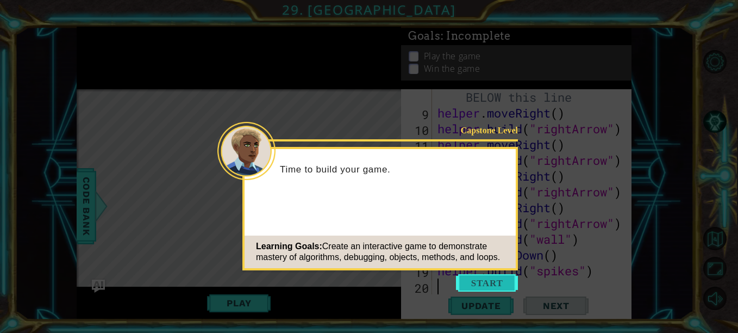
click at [495, 289] on button "Start" at bounding box center [487, 282] width 62 height 17
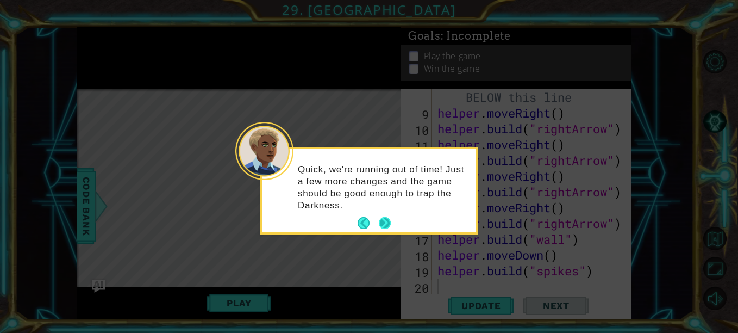
click at [387, 220] on button "Next" at bounding box center [385, 223] width 14 height 14
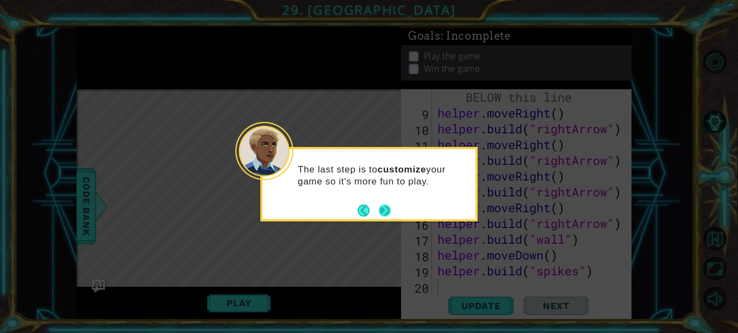
click at [383, 212] on button "Next" at bounding box center [385, 210] width 13 height 13
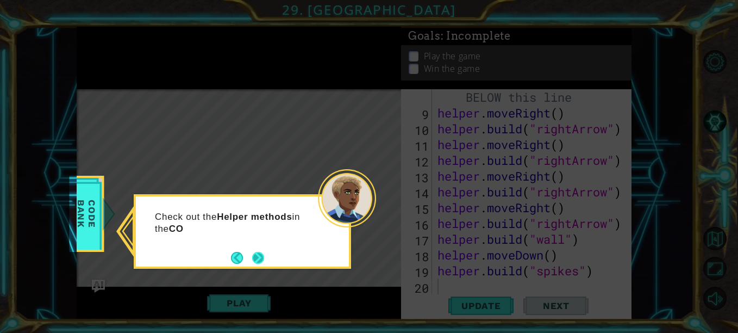
click at [259, 256] on button "Next" at bounding box center [258, 257] width 13 height 13
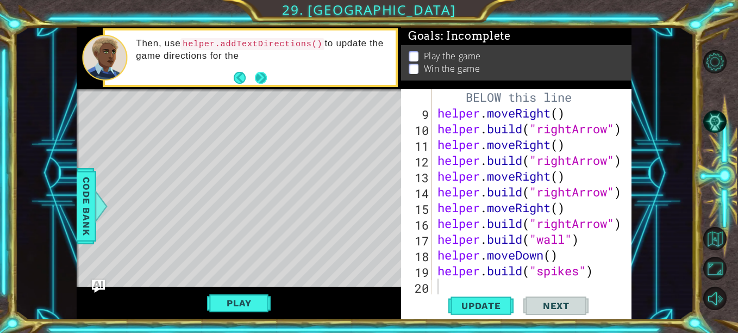
click at [262, 81] on button "Next" at bounding box center [260, 77] width 13 height 13
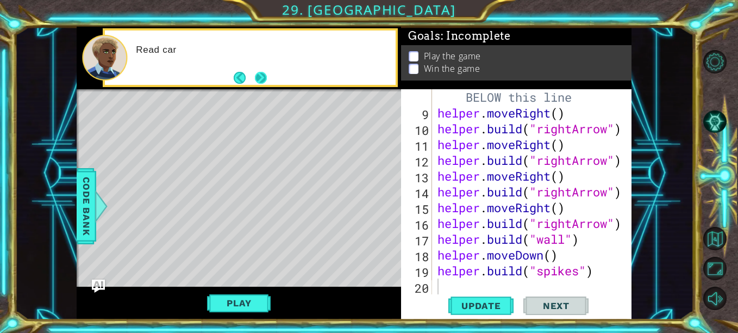
click at [261, 80] on button "Next" at bounding box center [260, 77] width 13 height 13
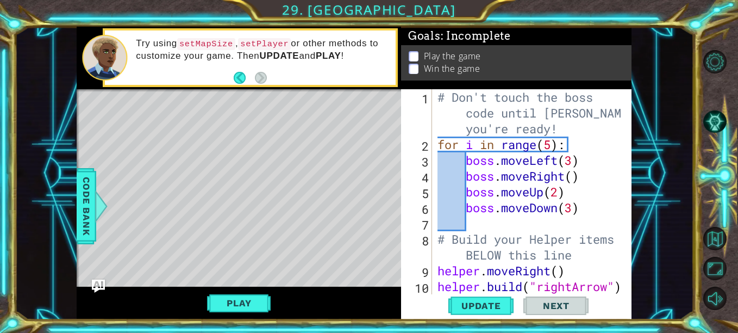
scroll to position [1, 0]
type textarea "# Don't touch the boss code until [PERSON_NAME] says you're ready!"
click at [458, 123] on div "# Don't touch the boss code until [PERSON_NAME] says you're ready! for i in ran…" at bounding box center [531, 223] width 191 height 268
click at [564, 132] on div "# Don't touch the boss code until [PERSON_NAME] says you're ready! for i in ran…" at bounding box center [531, 223] width 191 height 268
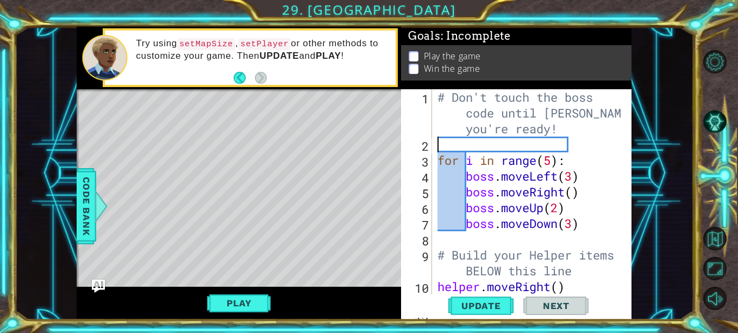
type textarea "# Don't touch the boss code until [PERSON_NAME] says you're ready!"
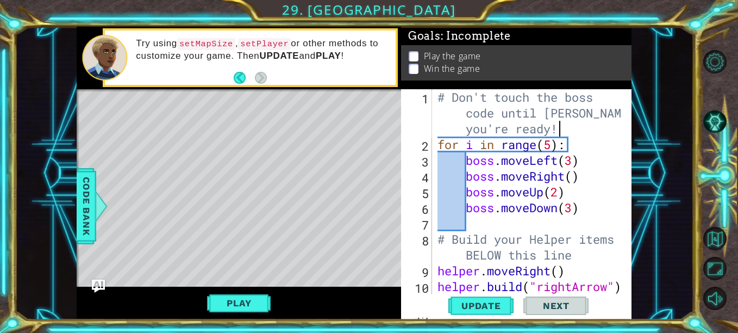
click at [563, 130] on div "# Don't touch the boss code until [PERSON_NAME] says you're ready! for i in ran…" at bounding box center [531, 223] width 191 height 268
click at [600, 120] on div "# Don't touch the boss code until [PERSON_NAME] says you're ready! for i in ran…" at bounding box center [531, 223] width 191 height 268
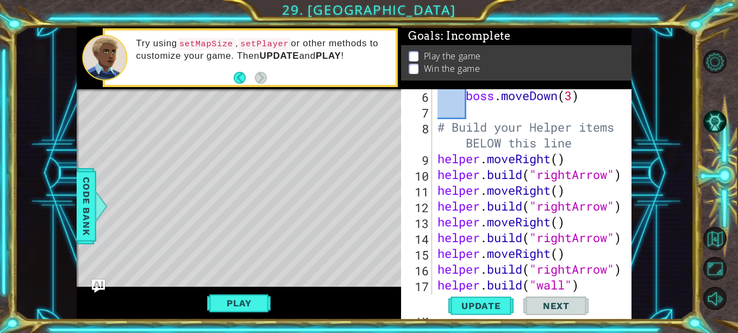
scroll to position [158, 0]
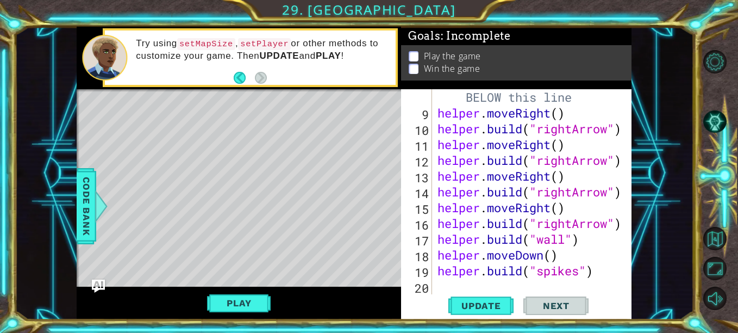
click at [457, 294] on div "# Build your Helper items BELOW this line helper . moveRight ( ) helper . build…" at bounding box center [531, 199] width 191 height 252
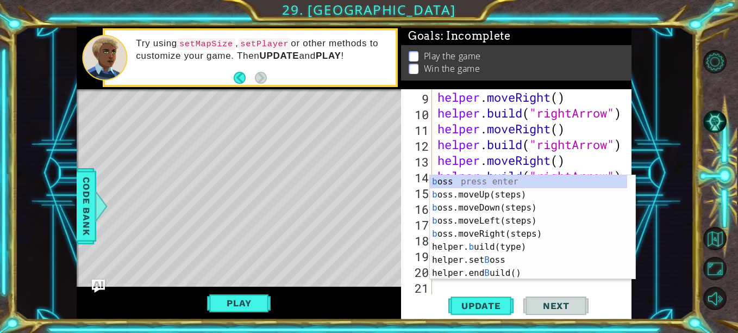
scroll to position [173, 0]
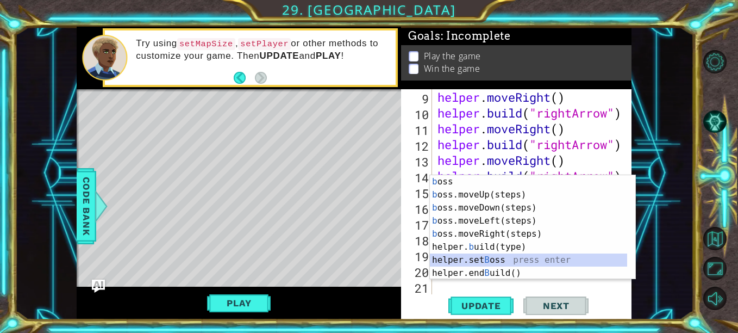
click at [497, 258] on div "b oss press enter b oss.moveUp(steps) press enter b oss.moveDown(steps) press e…" at bounding box center [528, 240] width 197 height 131
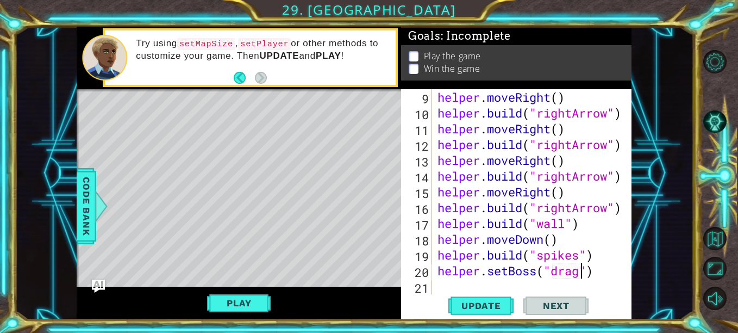
scroll to position [0, 7]
type textarea "helper.setBoss("dragon")"
click at [548, 281] on div "helper . moveRight ( ) helper . build ( "rightArrow" ) helper . moveRight ( ) h…" at bounding box center [531, 207] width 191 height 237
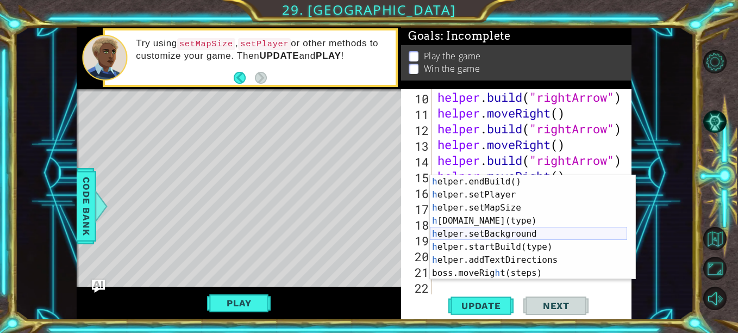
scroll to position [78, 0]
click at [507, 229] on div "h elper.endBuild() press enter h elper.setPlayer press enter h elper.setMapSize…" at bounding box center [528, 240] width 197 height 131
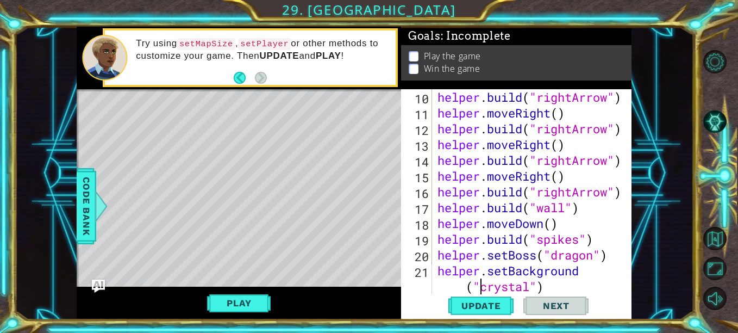
scroll to position [205, 0]
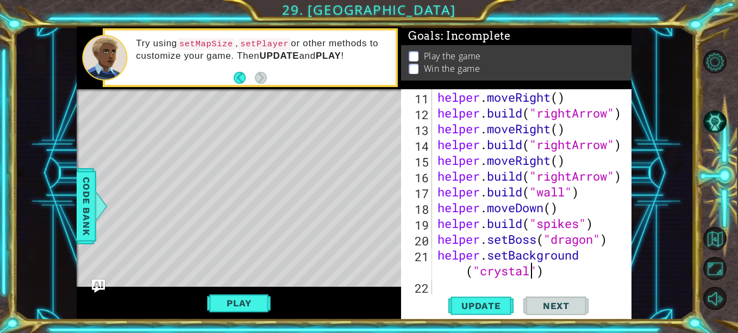
click at [534, 277] on div "helper . moveRight ( ) helper . build ( "rightArrow" ) helper . moveRight ( ) h…" at bounding box center [531, 207] width 191 height 237
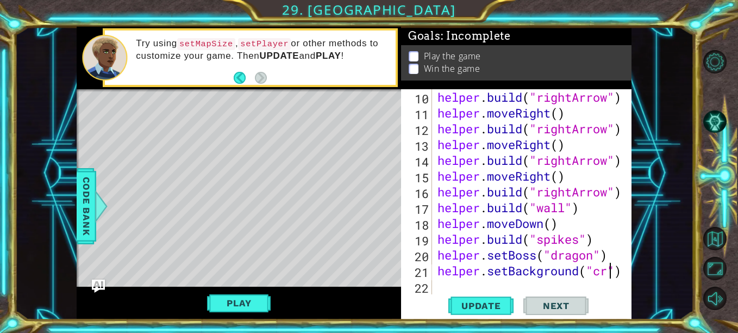
scroll to position [189, 0]
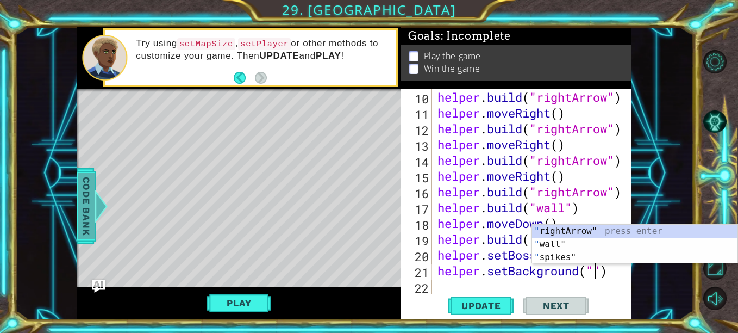
type textarea "helper.setBackground("")"
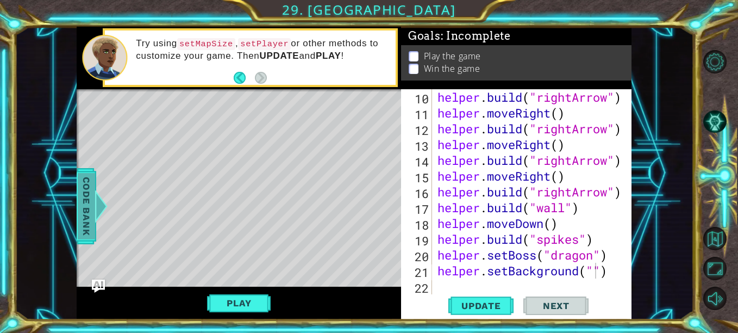
click at [94, 210] on span "Code Bank" at bounding box center [86, 206] width 17 height 66
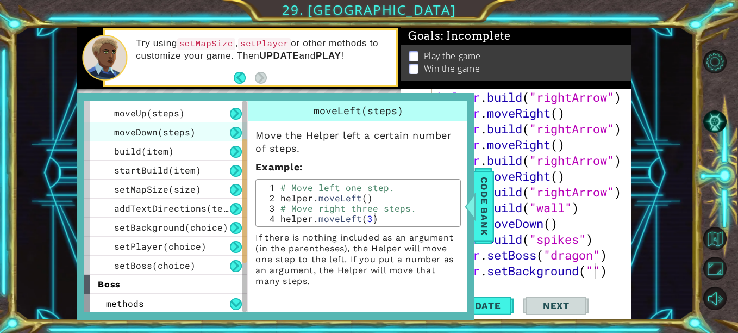
scroll to position [74, 0]
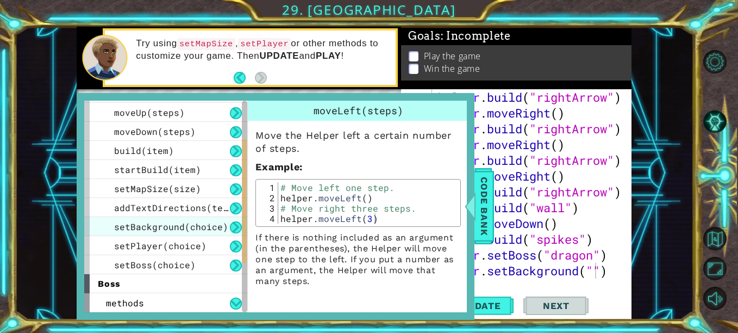
click at [198, 219] on div "setBackground(choice)" at bounding box center [165, 226] width 163 height 19
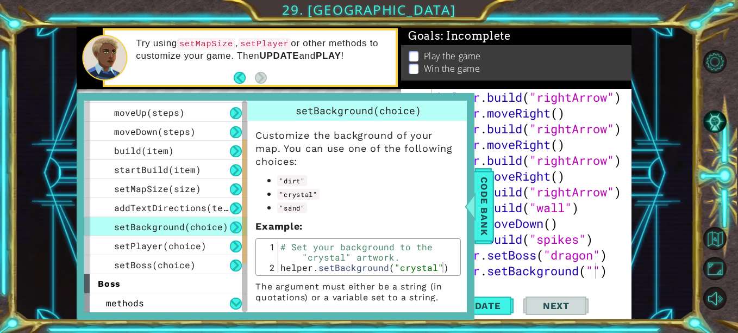
scroll to position [23, 0]
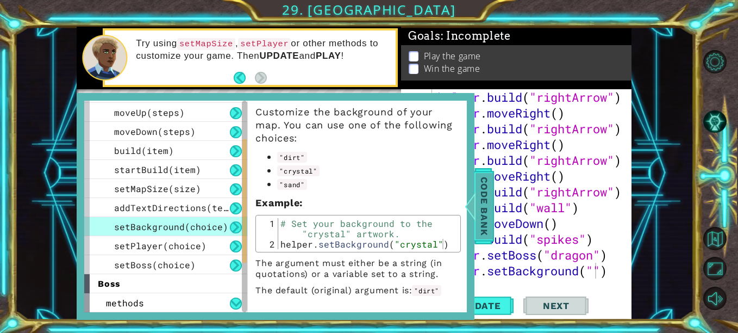
click at [482, 207] on span "Code Bank" at bounding box center [484, 206] width 17 height 66
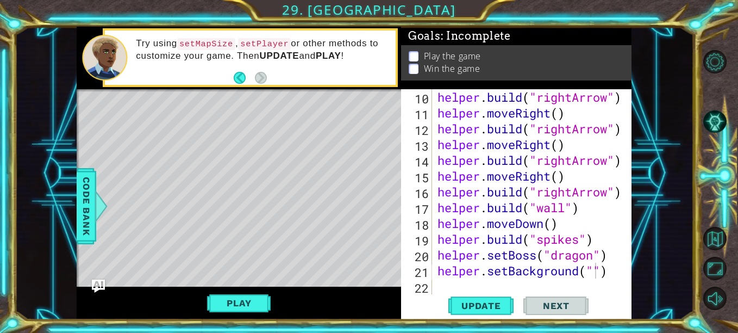
click at [586, 297] on button "Next" at bounding box center [556, 305] width 65 height 23
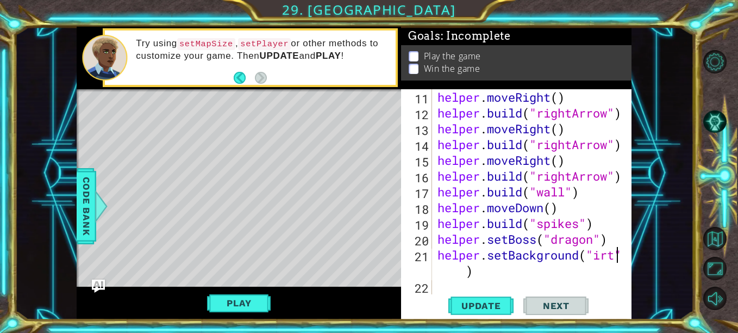
click at [597, 254] on div "helper . moveRight ( ) helper . build ( "rightArrow" ) helper . moveRight ( ) h…" at bounding box center [531, 207] width 191 height 237
click at [600, 276] on div "helper . moveRight ( ) helper . build ( "rightArrow" ) helper . moveRight ( ) h…" at bounding box center [531, 207] width 191 height 237
click at [490, 300] on span "Update" at bounding box center [481, 305] width 61 height 11
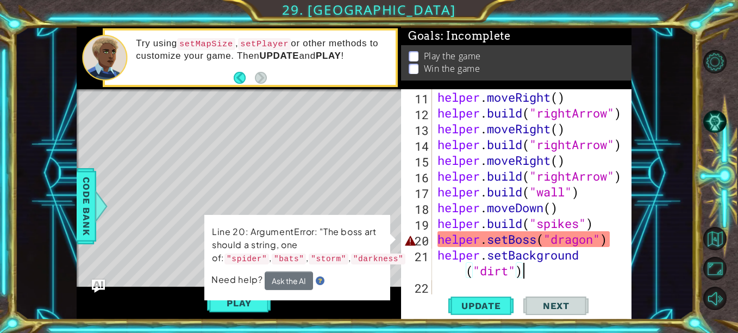
click at [597, 243] on div "helper . moveRight ( ) helper . build ( "rightArrow" ) helper . moveRight ( ) h…" at bounding box center [531, 207] width 191 height 237
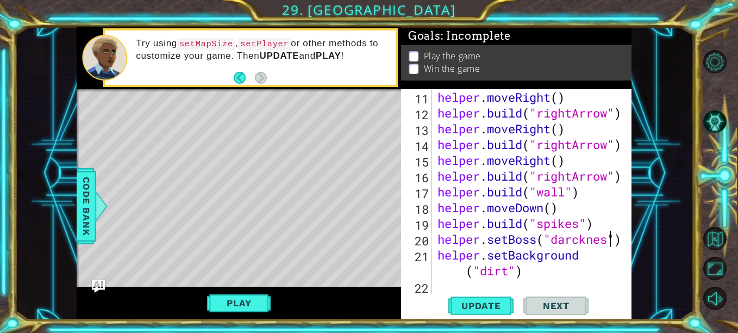
scroll to position [0, 8]
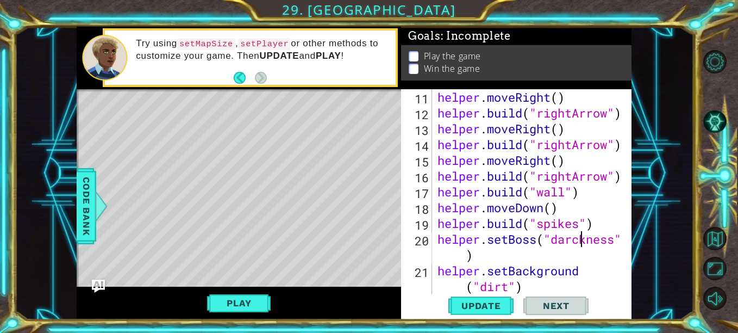
click at [580, 243] on div "helper . moveRight ( ) helper . build ( "rightArrow" ) helper . moveRight ( ) h…" at bounding box center [531, 207] width 191 height 237
type textarea "helper.setBoss("darkness")"
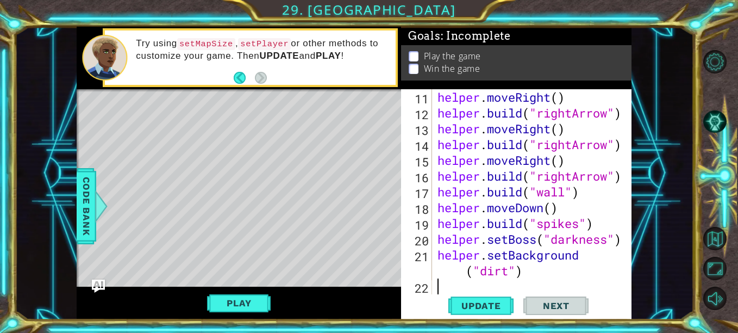
click at [532, 278] on div "helper . moveRight ( ) helper . build ( "rightArrow" ) helper . moveRight ( ) h…" at bounding box center [531, 207] width 191 height 237
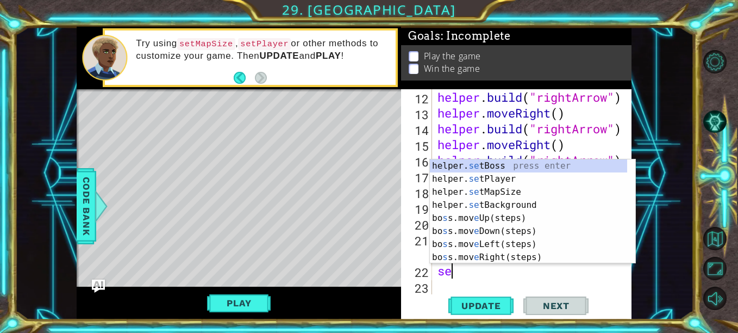
scroll to position [0, 1]
click at [501, 183] on div "helper. set Boss press enter helper. set Player press enter helper. set MapSize…" at bounding box center [533, 224] width 206 height 131
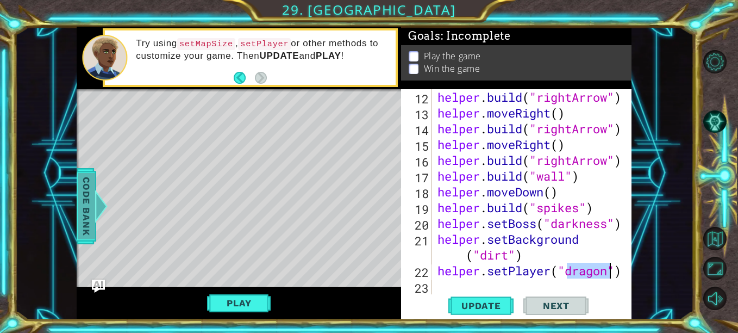
click at [98, 204] on div at bounding box center [102, 206] width 14 height 33
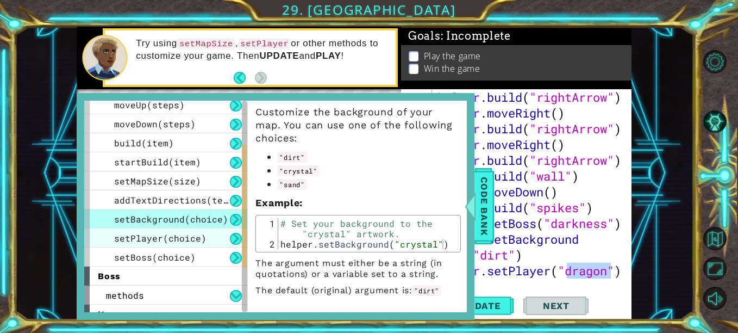
scroll to position [84, 0]
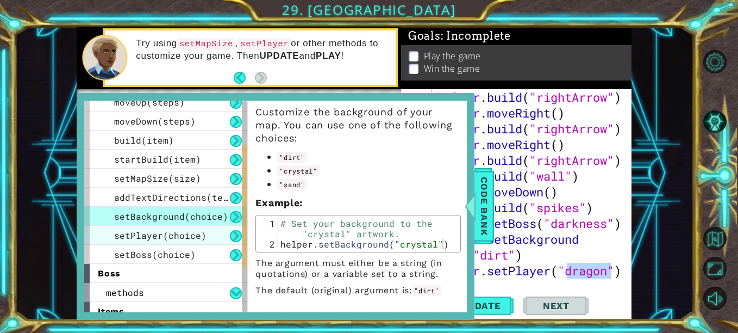
click at [170, 240] on span "setPlayer(choice)" at bounding box center [160, 234] width 92 height 11
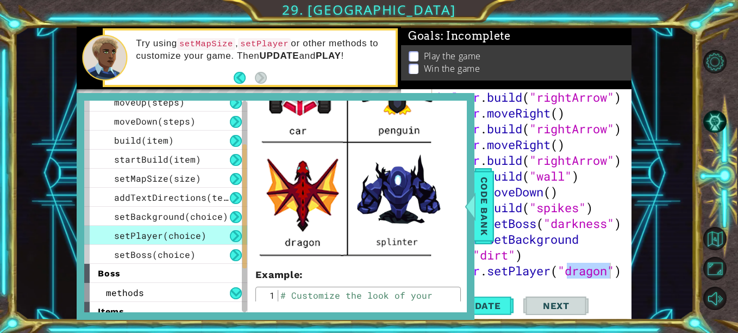
scroll to position [366, 0]
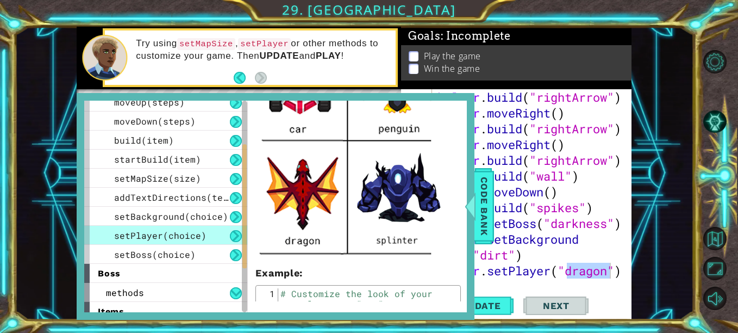
click at [435, 63] on p "Win the game" at bounding box center [452, 69] width 57 height 12
click at [597, 269] on div "helper . build ( "rightArrow" ) helper . moveRight ( ) helper . build ( "rightA…" at bounding box center [529, 191] width 186 height 205
click at [608, 272] on div "helper . build ( "rightArrow" ) helper . moveRight ( ) helper . build ( "rightA…" at bounding box center [531, 207] width 191 height 237
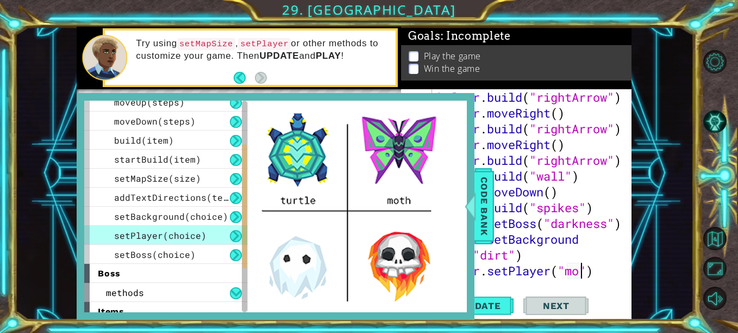
scroll to position [0, 7]
type textarea "helper.setPlayer("moth")"
click at [681, 183] on div "1 ההההההההההההההההההההההההההההההההההההההההההההההההההההההההההההההההההההההההההההה…" at bounding box center [354, 173] width 679 height 293
click at [473, 212] on div at bounding box center [471, 206] width 14 height 33
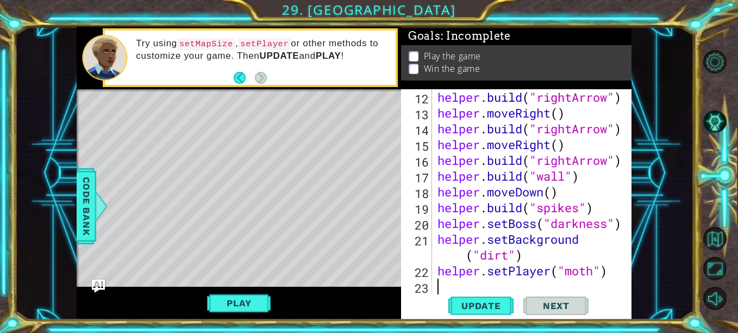
click at [481, 284] on div "helper . build ( "rightArrow" ) helper . moveRight ( ) helper . build ( "rightA…" at bounding box center [531, 207] width 191 height 237
click at [483, 307] on span "Update" at bounding box center [481, 305] width 61 height 11
click at [265, 304] on button "Play" at bounding box center [239, 303] width 64 height 21
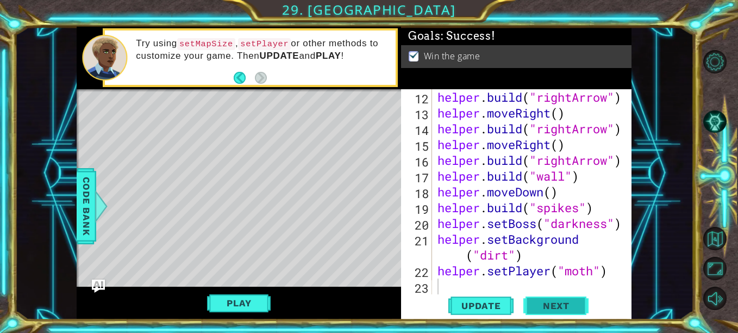
click at [541, 300] on span "Next" at bounding box center [556, 305] width 48 height 11
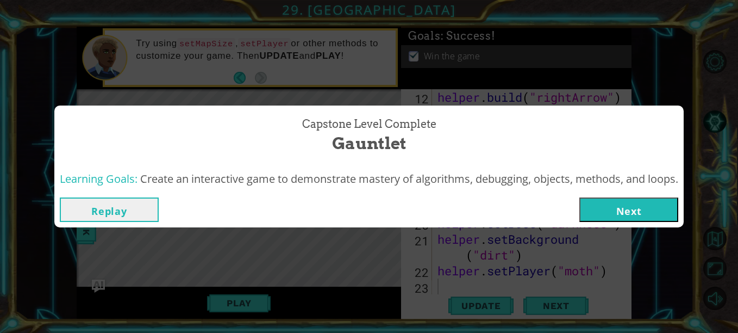
click at [598, 210] on button "Next" at bounding box center [629, 209] width 99 height 24
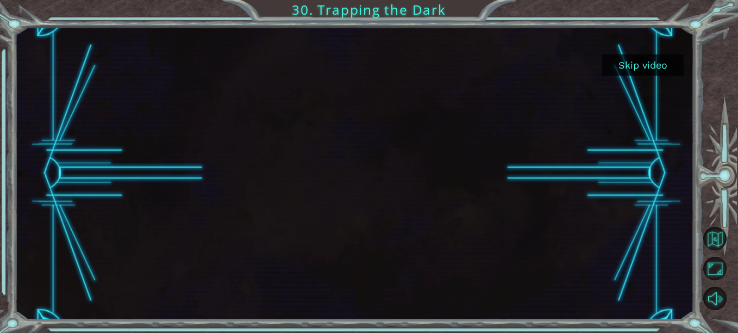
click at [628, 63] on button "Skip video" at bounding box center [643, 64] width 82 height 21
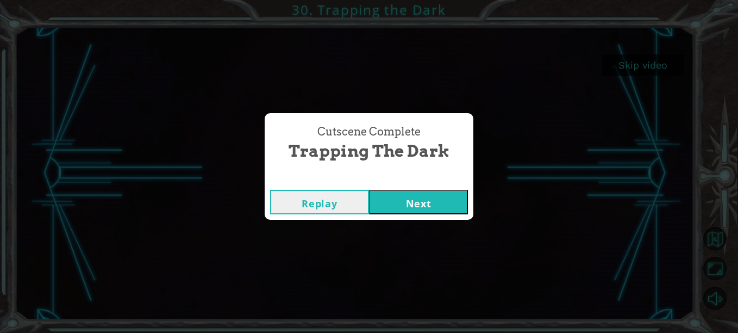
click at [429, 204] on button "Next" at bounding box center [418, 202] width 99 height 24
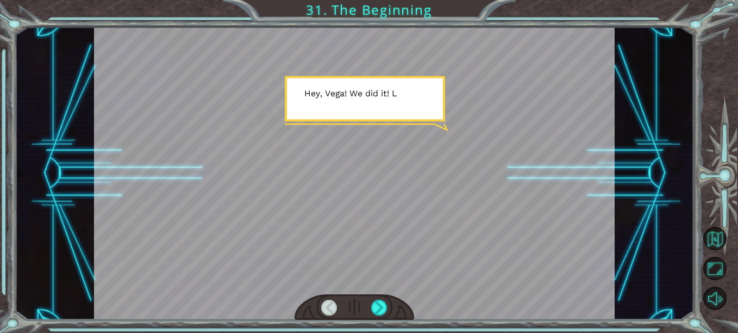
click at [420, 210] on div at bounding box center [354, 173] width 521 height 293
click at [382, 312] on div at bounding box center [379, 308] width 16 height 16
